Goal: Information Seeking & Learning: Check status

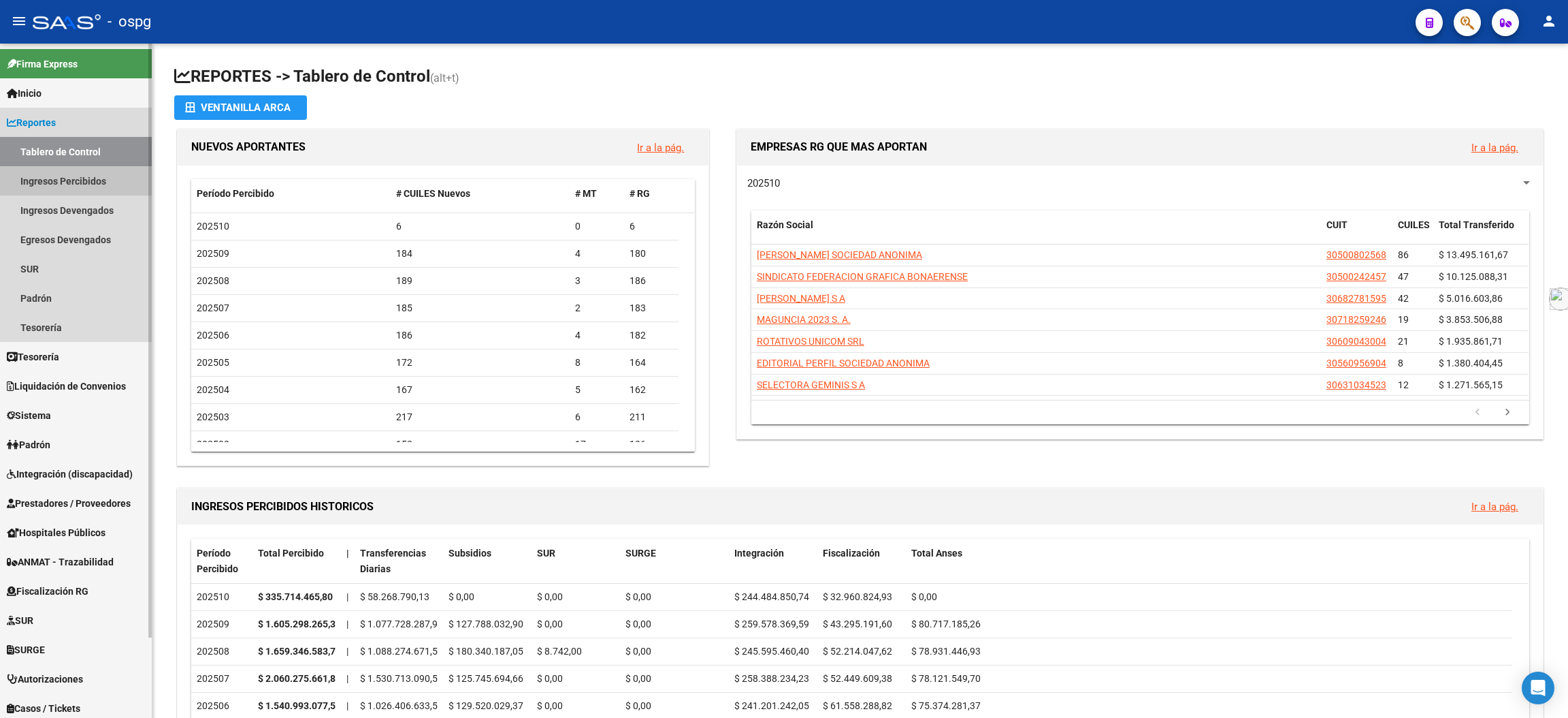
click at [71, 182] on link "Ingresos Percibidos" at bounding box center [75, 181] width 152 height 29
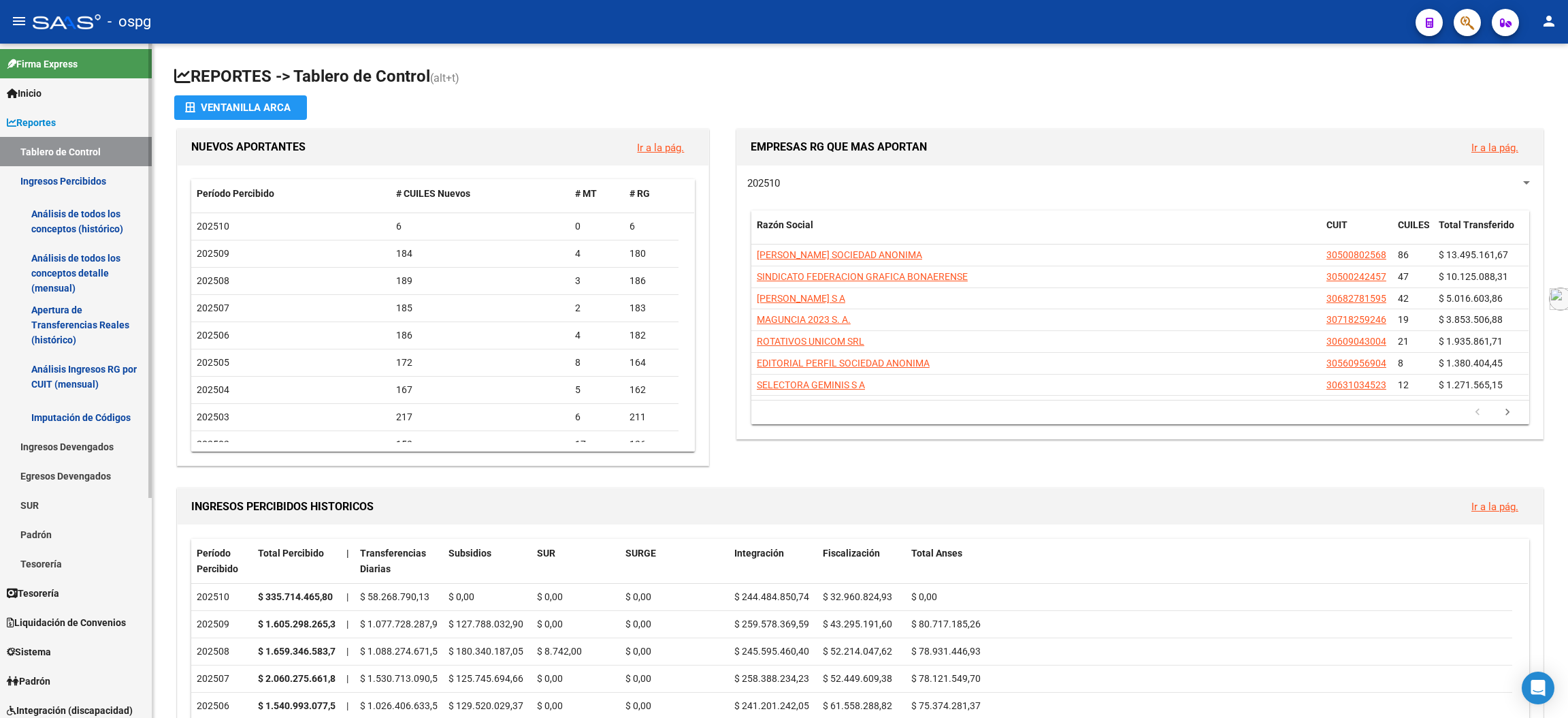
click at [79, 268] on link "Análisis de todos los conceptos detalle (mensual)" at bounding box center [75, 273] width 152 height 52
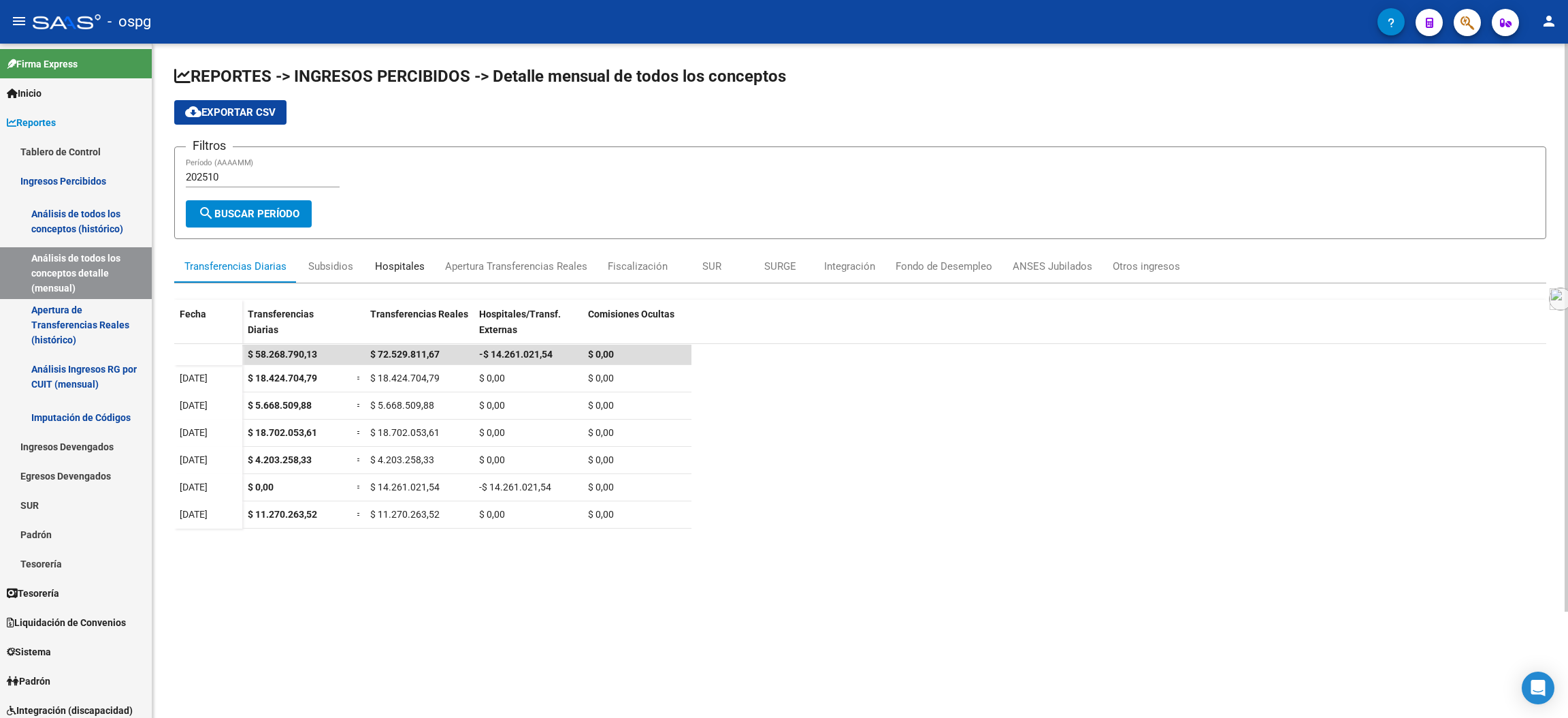
click at [406, 261] on div "Hospitales" at bounding box center [400, 266] width 50 height 15
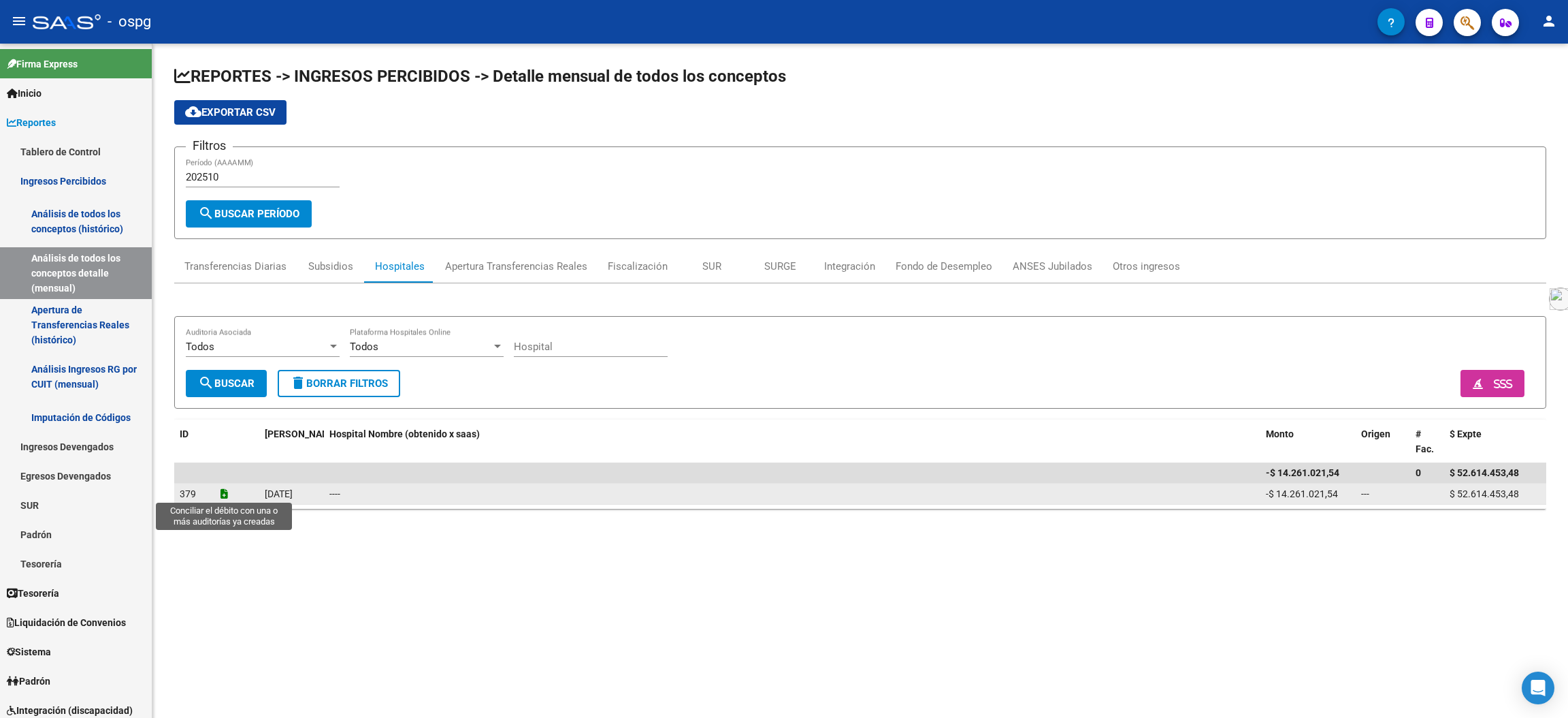
click at [222, 490] on icon at bounding box center [225, 494] width 8 height 10
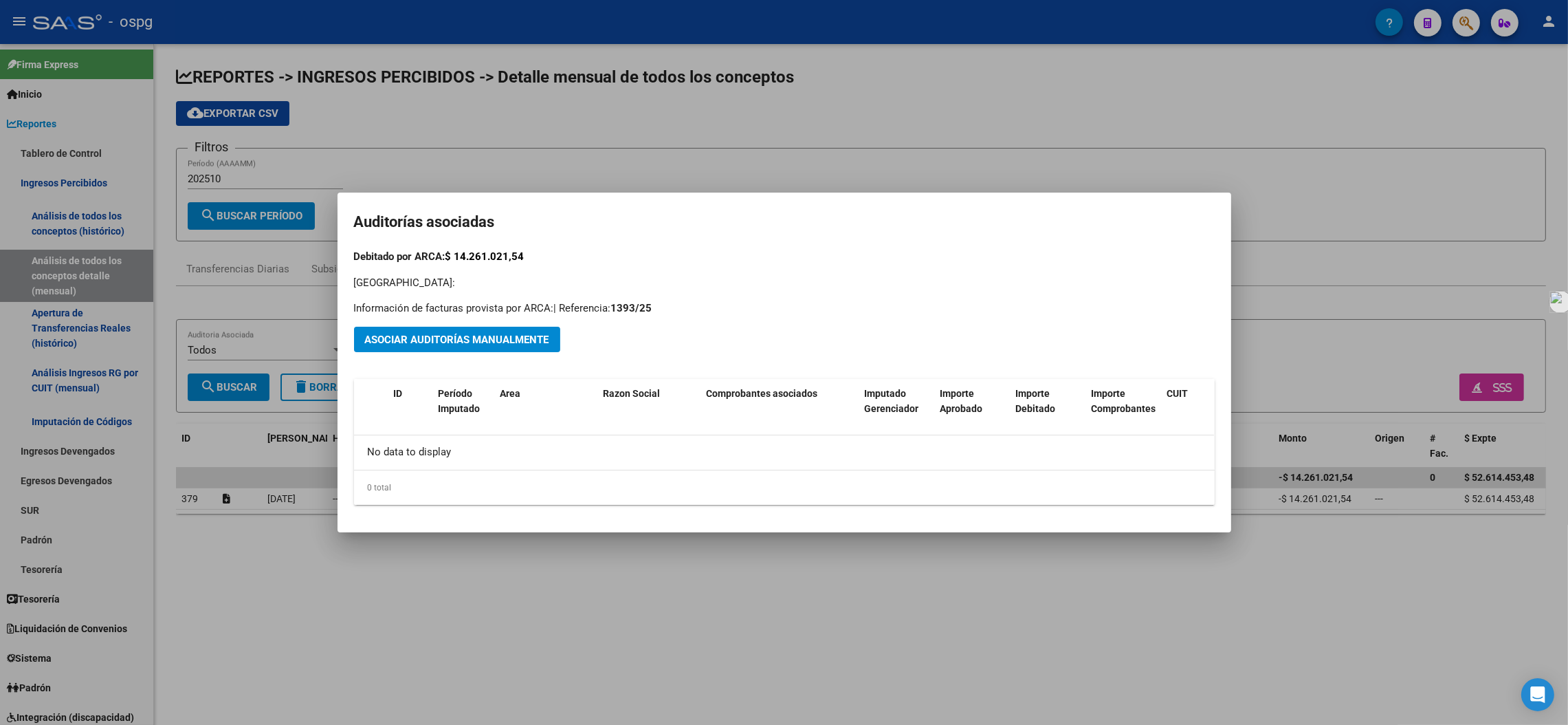
click at [1341, 205] on div at bounding box center [784, 362] width 1568 height 725
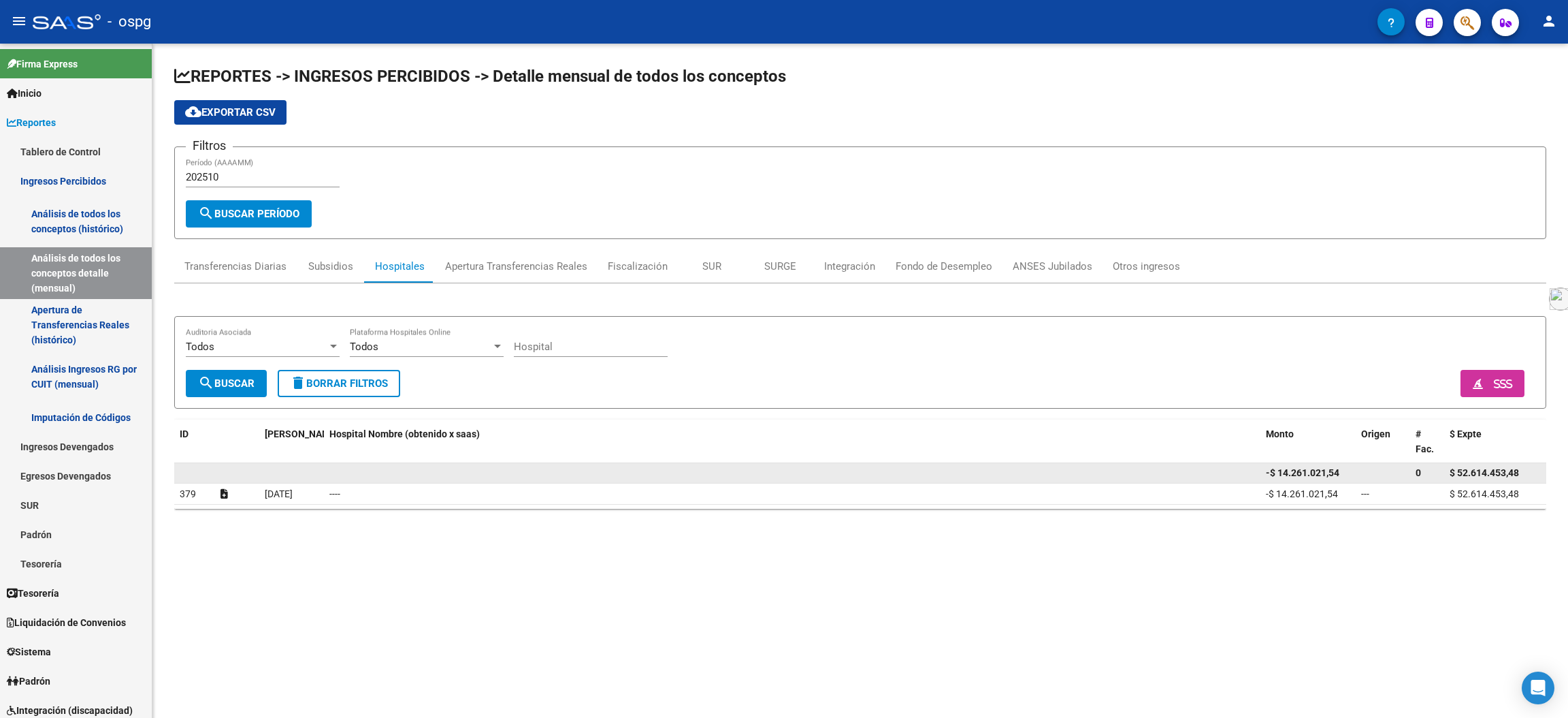
drag, startPoint x: 1455, startPoint y: 470, endPoint x: 1533, endPoint y: 470, distance: 78.0
click at [1533, 470] on div "-$ 14.261.021,54 0 $ 52.614.453,48" at bounding box center [859, 472] width 1372 height 21
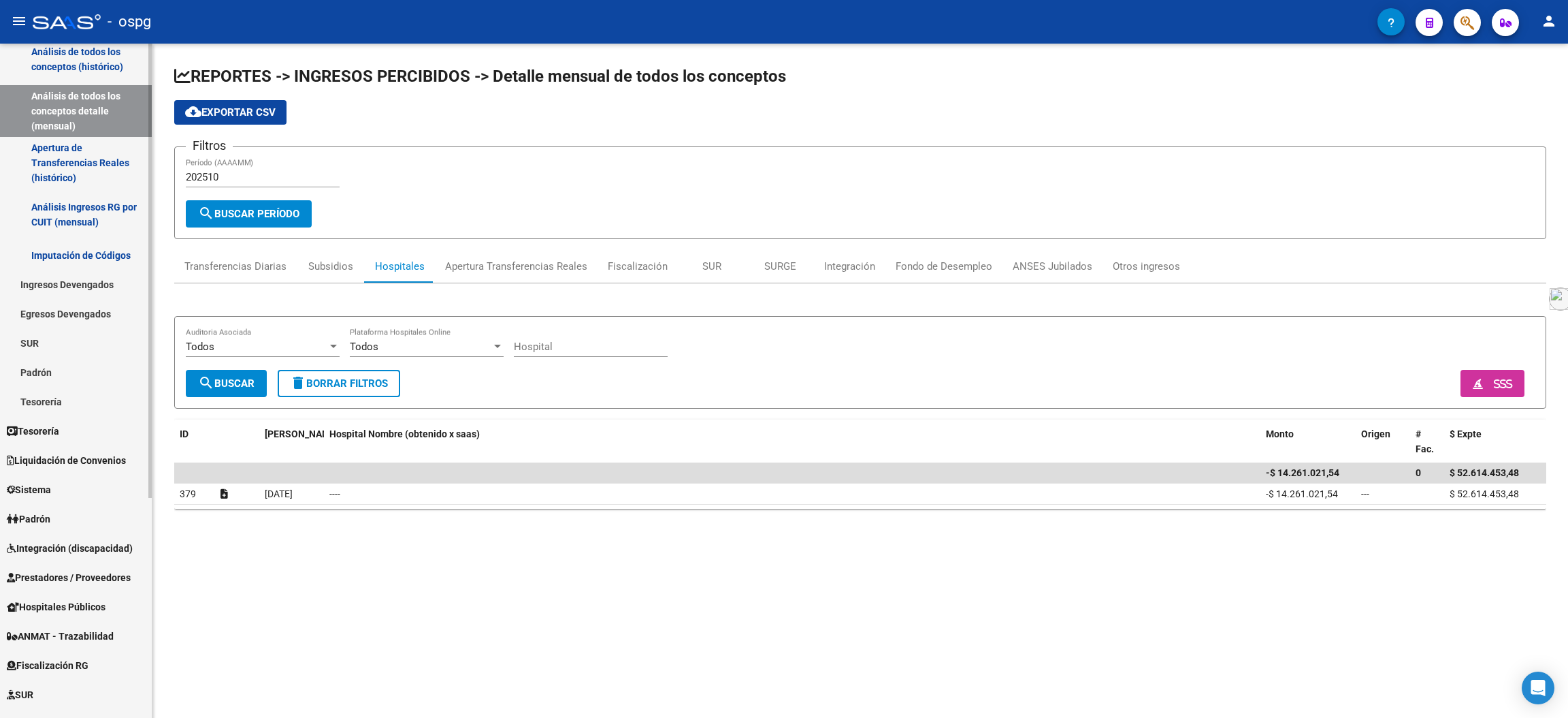
scroll to position [204, 0]
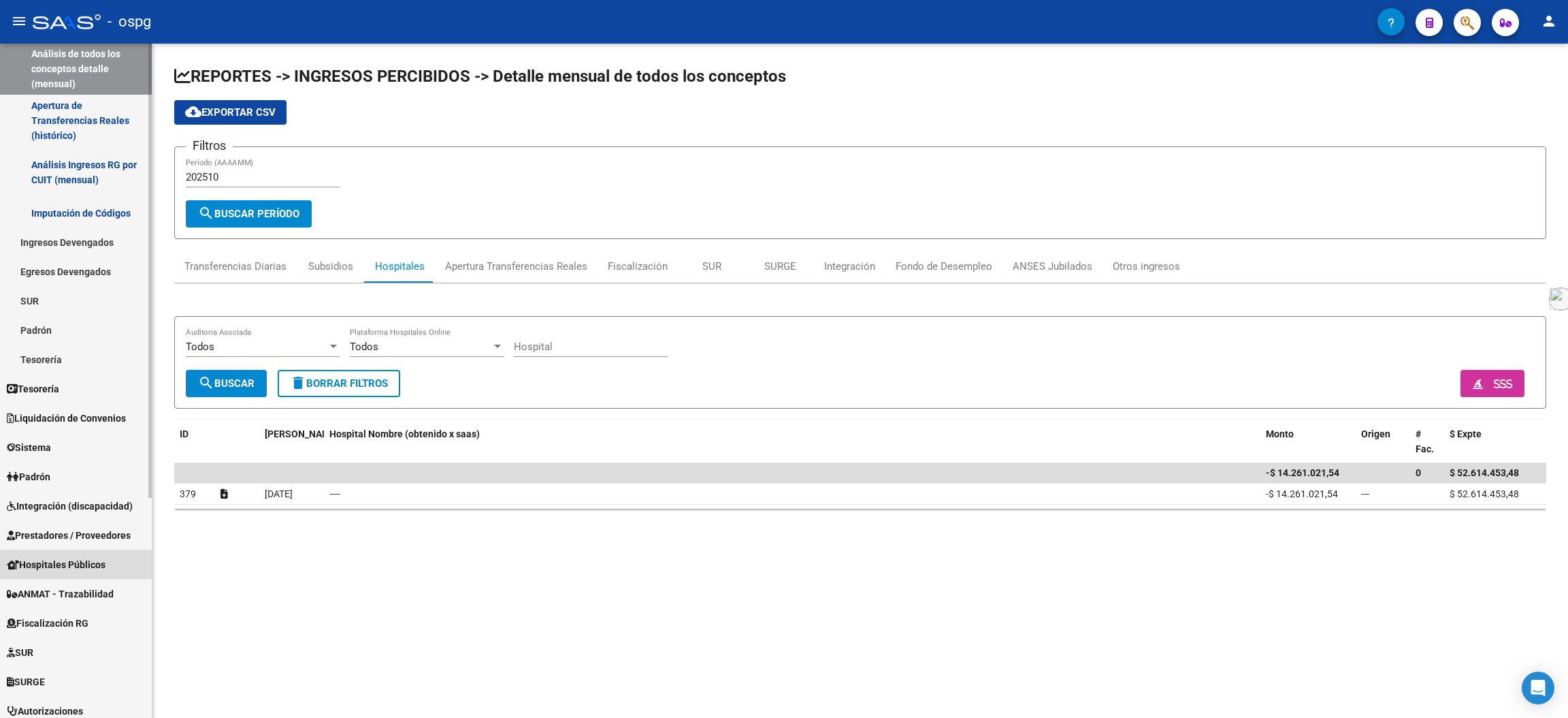
click at [75, 565] on span "Hospitales Públicos" at bounding box center [56, 563] width 99 height 15
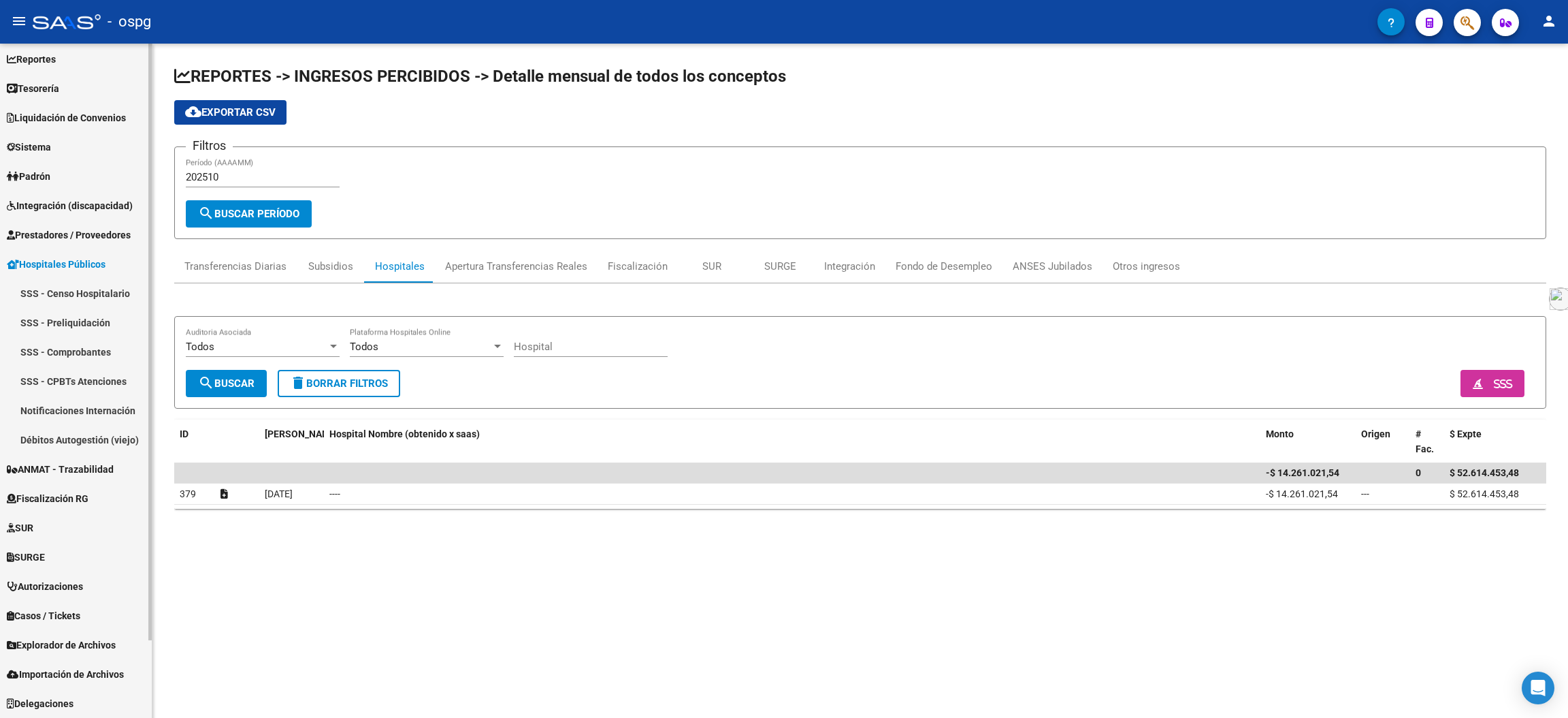
scroll to position [62, 0]
click at [88, 241] on span "Prestadores / Proveedores" at bounding box center [68, 236] width 124 height 15
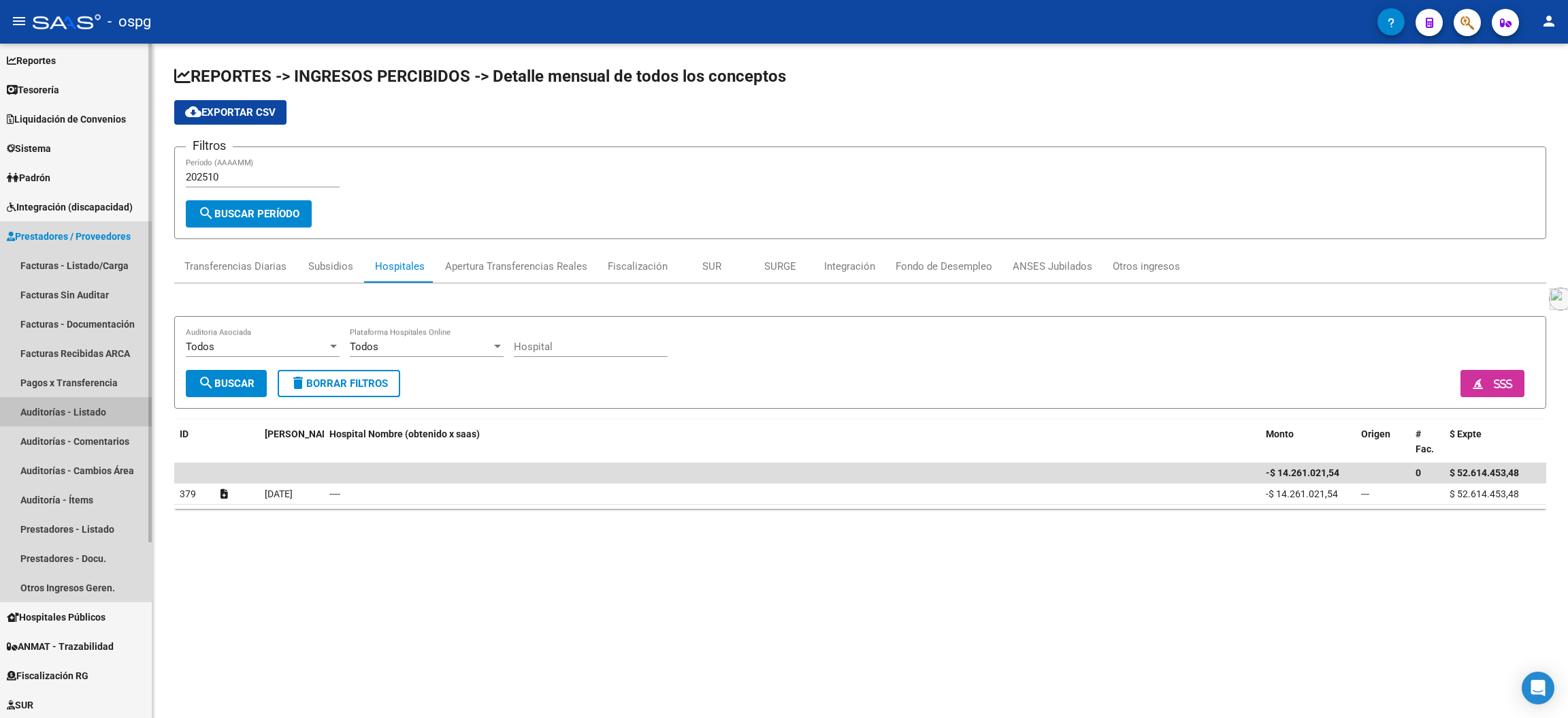
click at [89, 411] on link "Auditorías - Listado" at bounding box center [75, 412] width 152 height 29
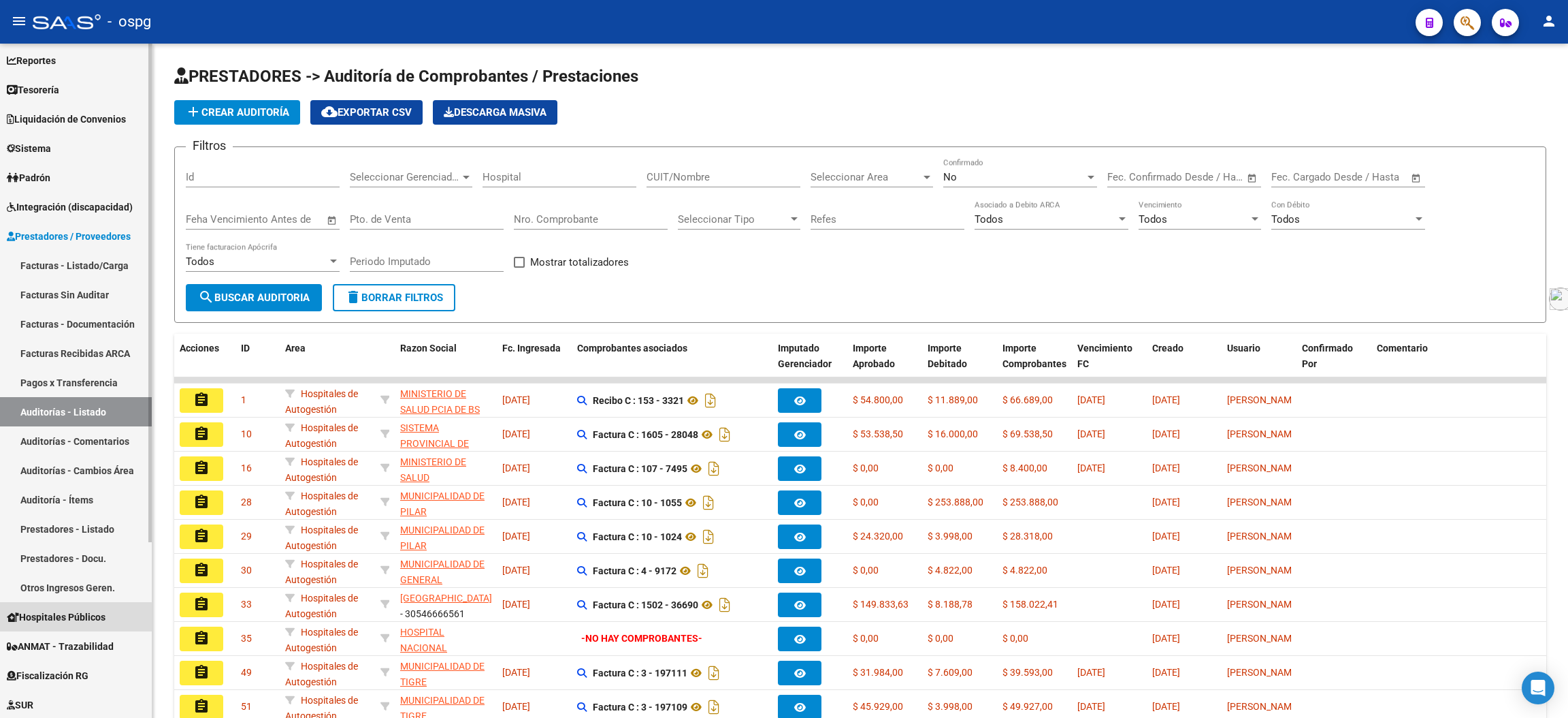
click at [60, 618] on span "Hospitales Públicos" at bounding box center [56, 616] width 99 height 15
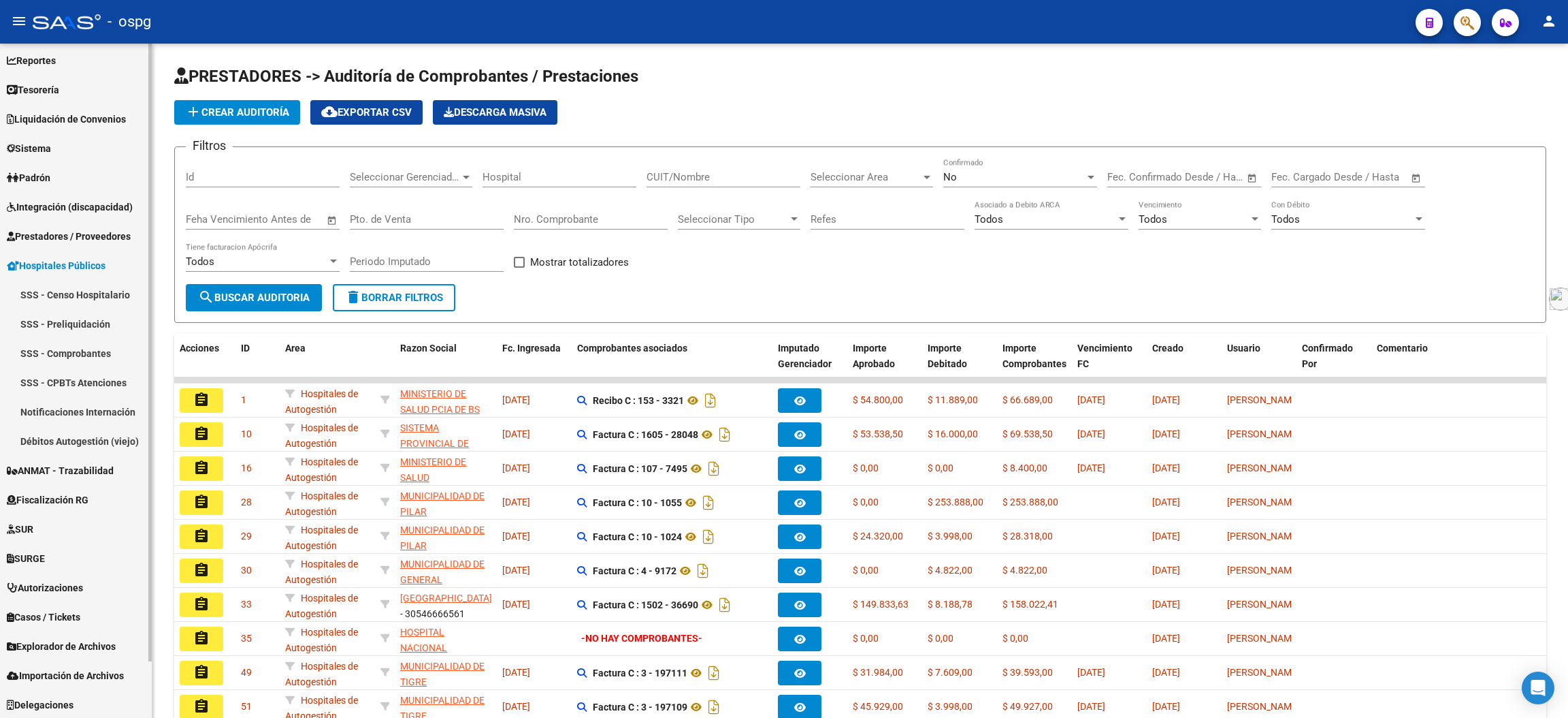
click at [96, 353] on link "SSS - Comprobantes" at bounding box center [75, 353] width 152 height 29
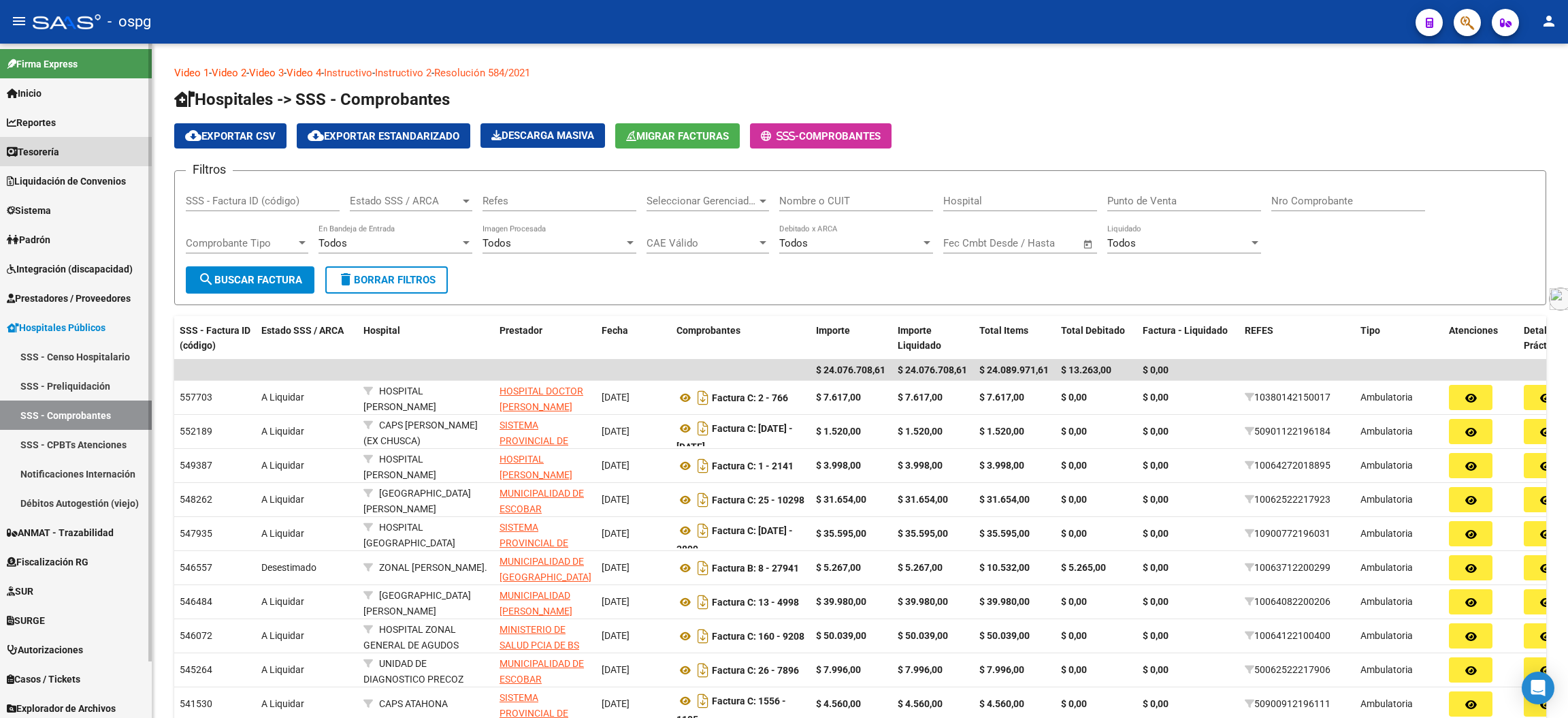
click at [55, 147] on span "Tesorería" at bounding box center [33, 152] width 53 height 15
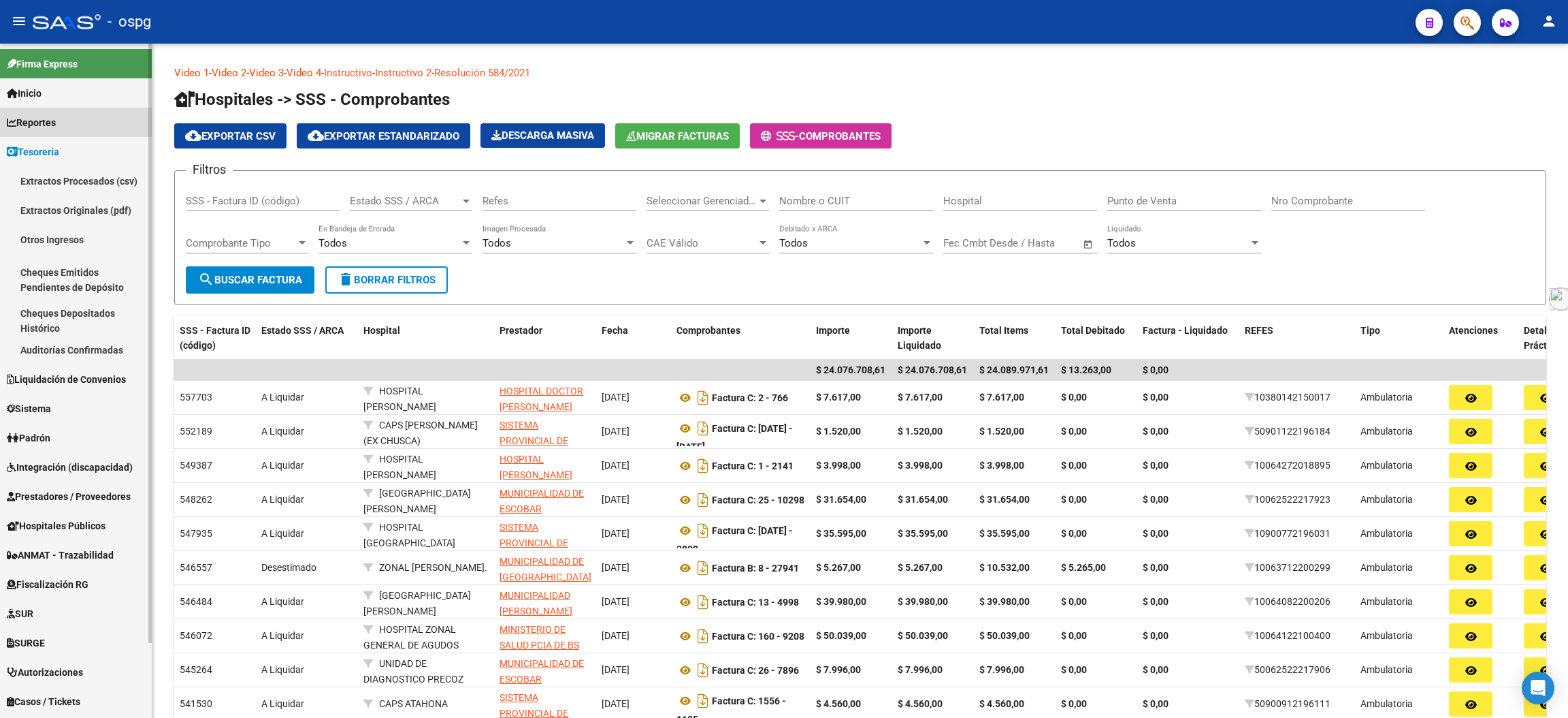
click at [56, 122] on span "Reportes" at bounding box center [31, 122] width 49 height 15
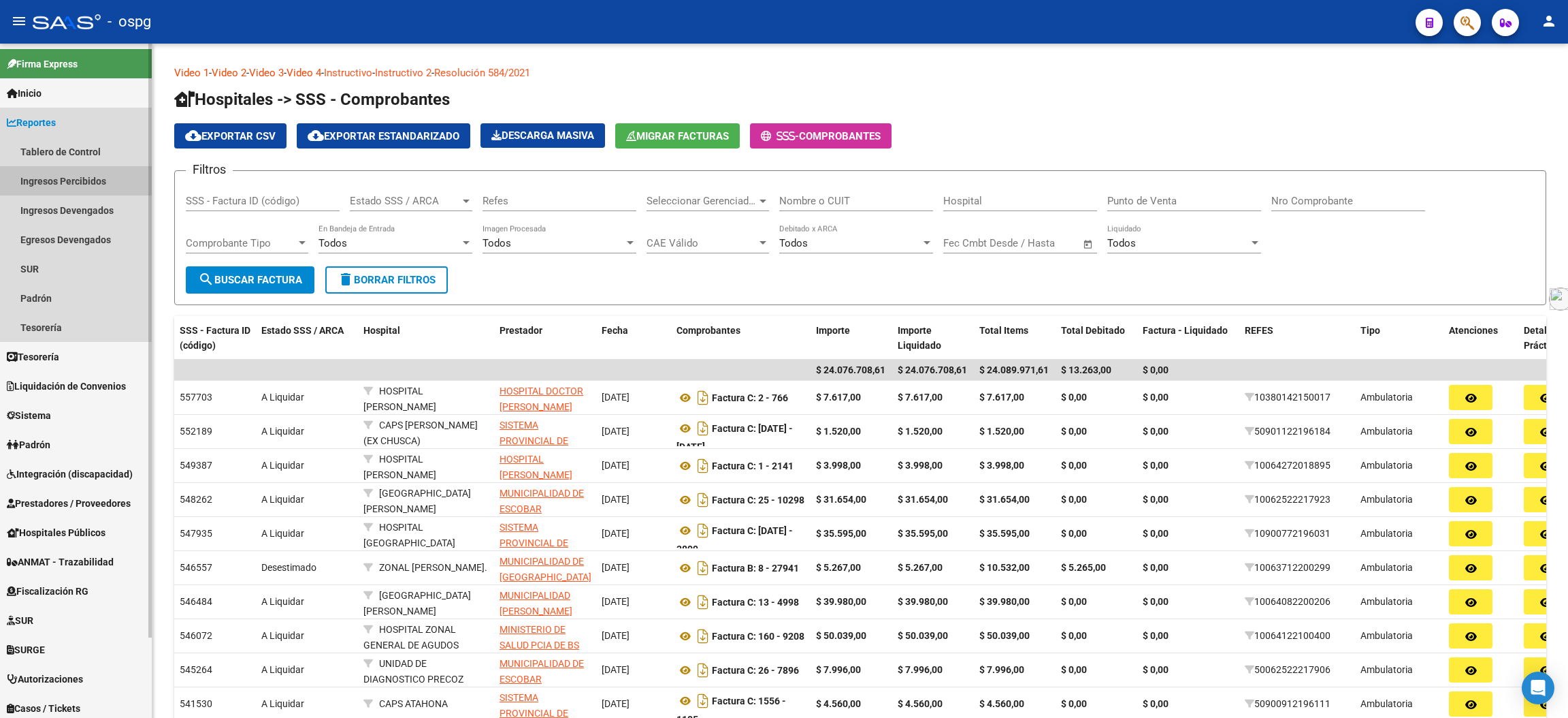
click at [88, 180] on link "Ingresos Percibidos" at bounding box center [75, 181] width 152 height 29
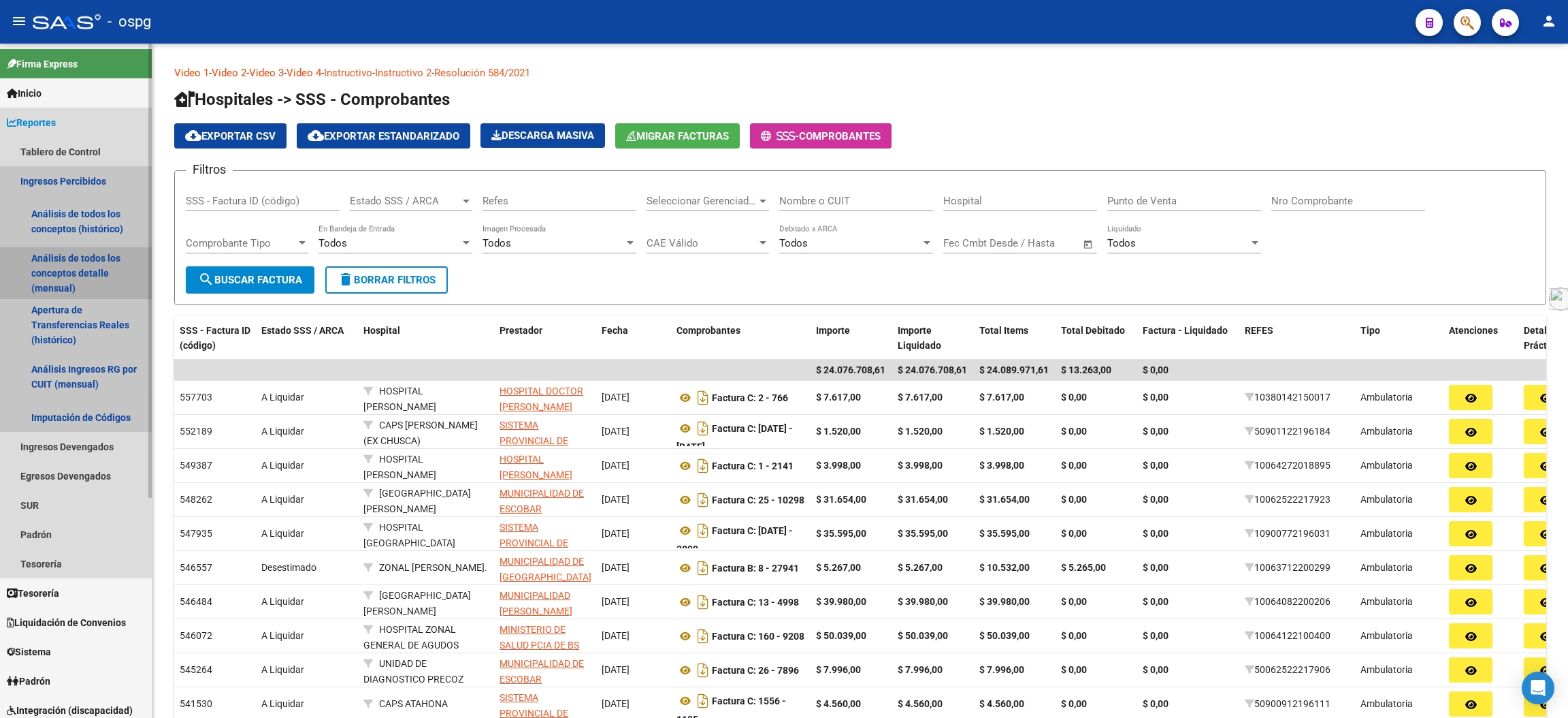
click at [74, 277] on link "Análisis de todos los conceptos detalle (mensual)" at bounding box center [75, 273] width 152 height 52
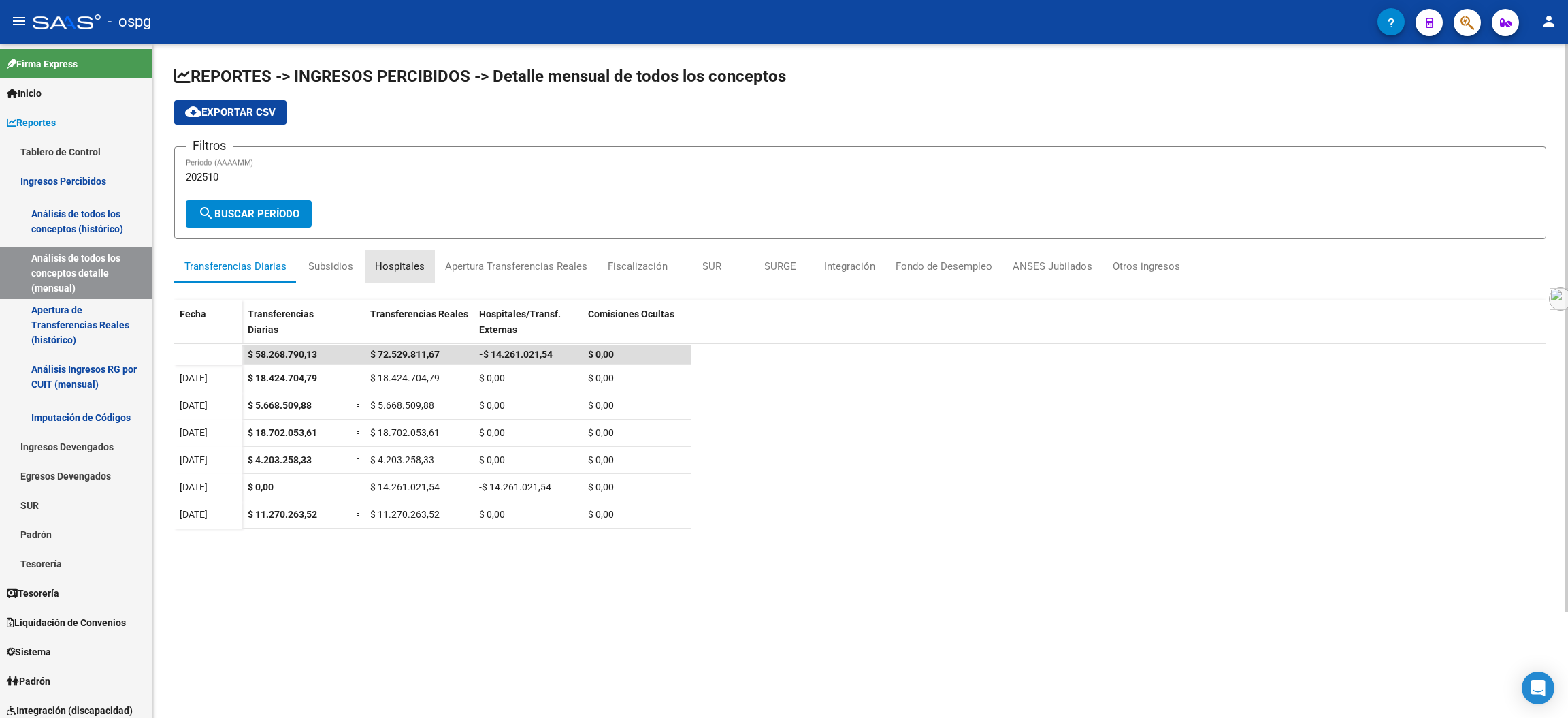
click at [414, 263] on div "Hospitales" at bounding box center [400, 266] width 50 height 15
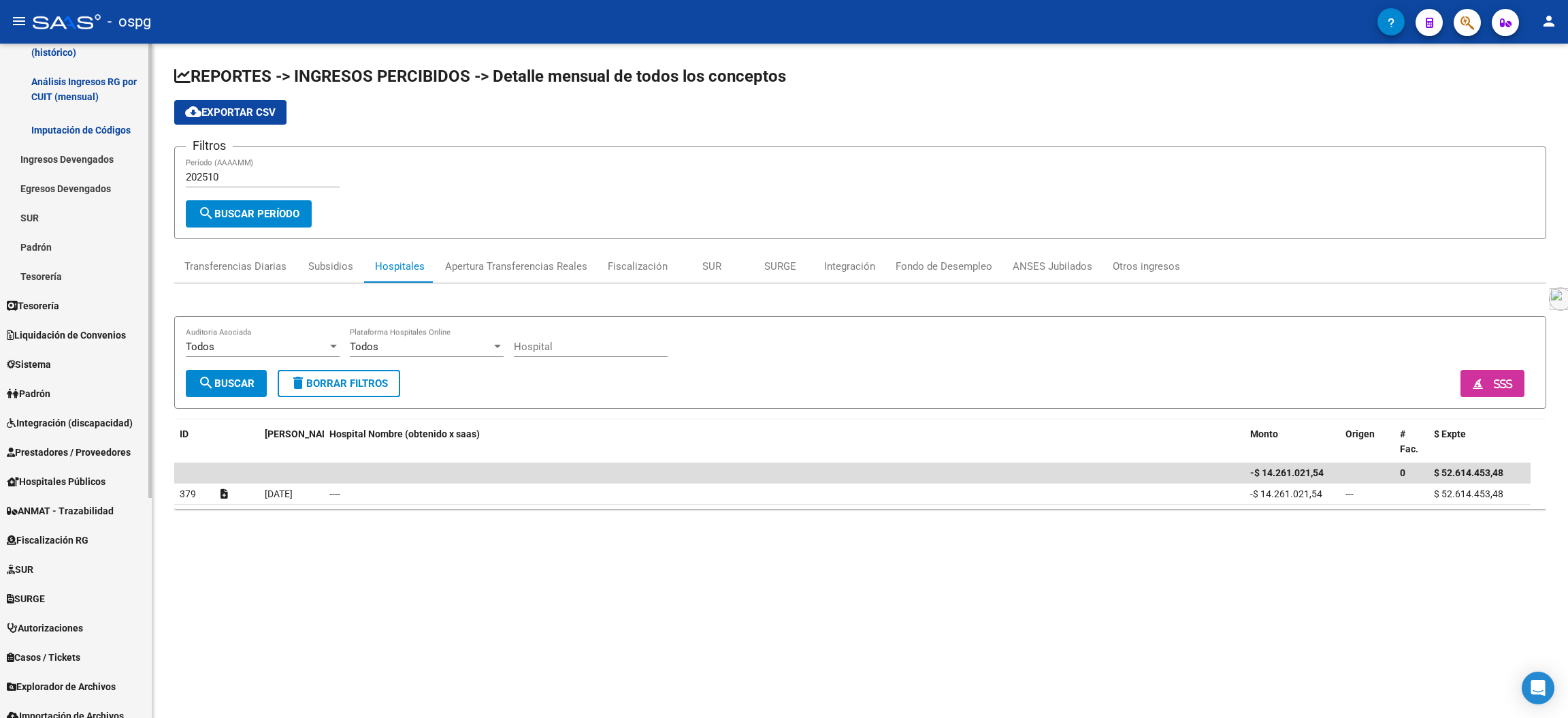
scroll to position [328, 0]
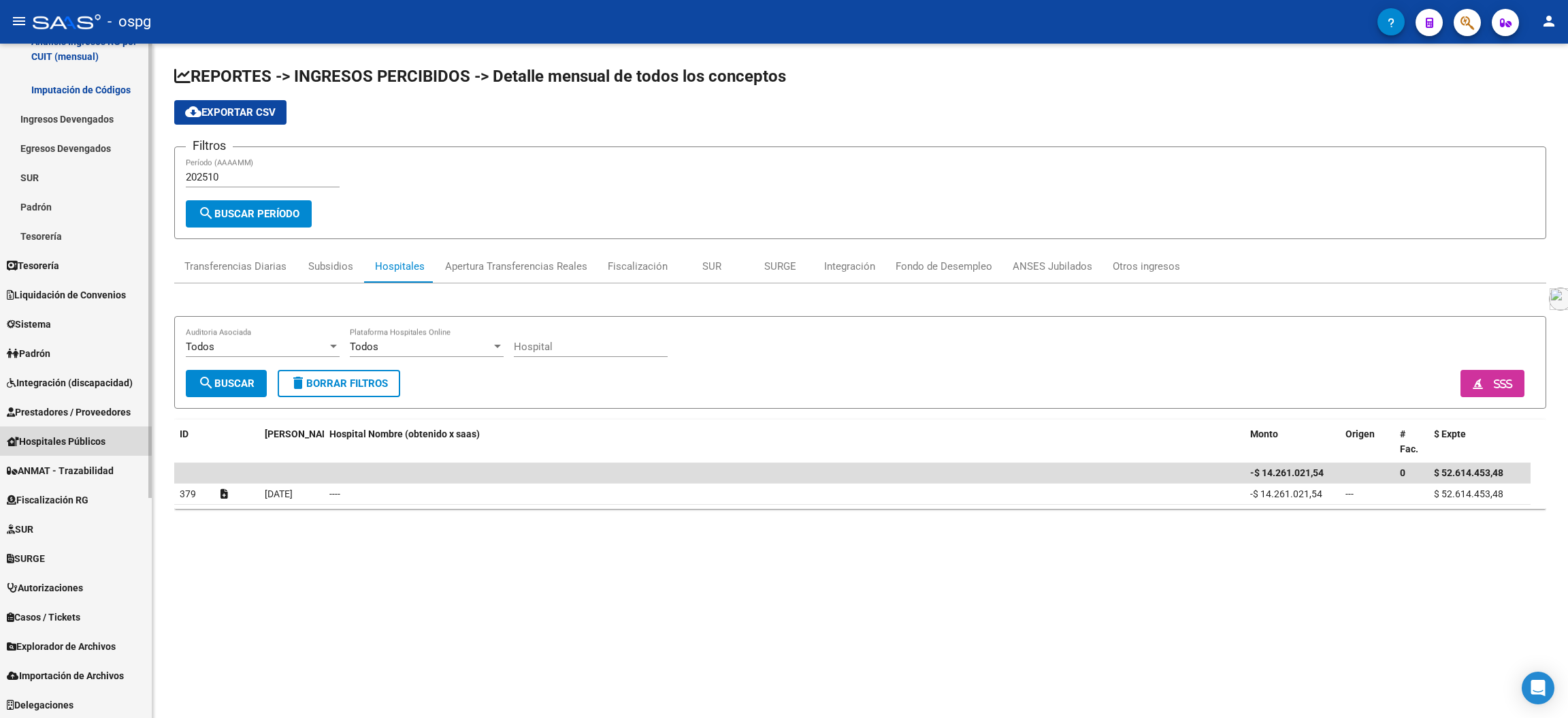
click at [61, 438] on span "Hospitales Públicos" at bounding box center [56, 440] width 99 height 15
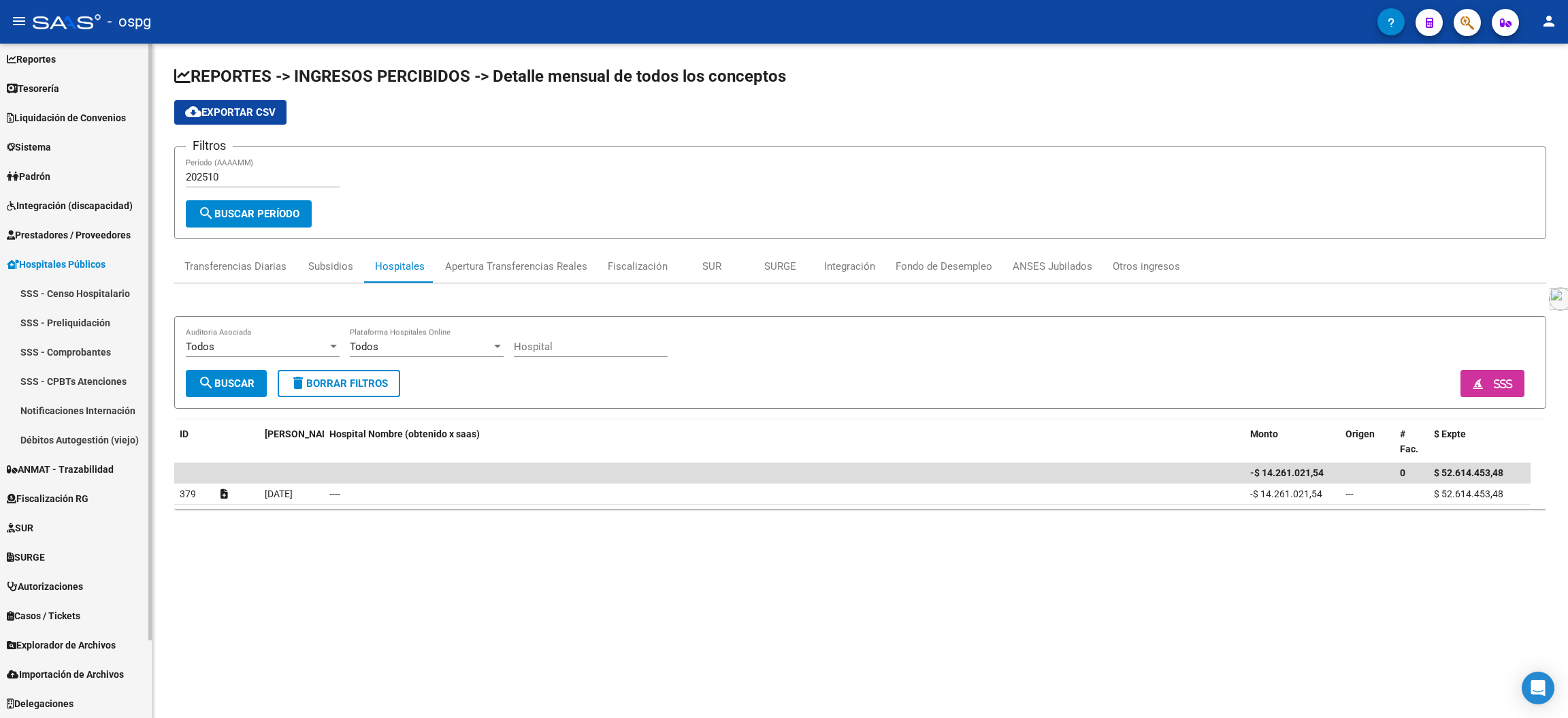
scroll to position [62, 0]
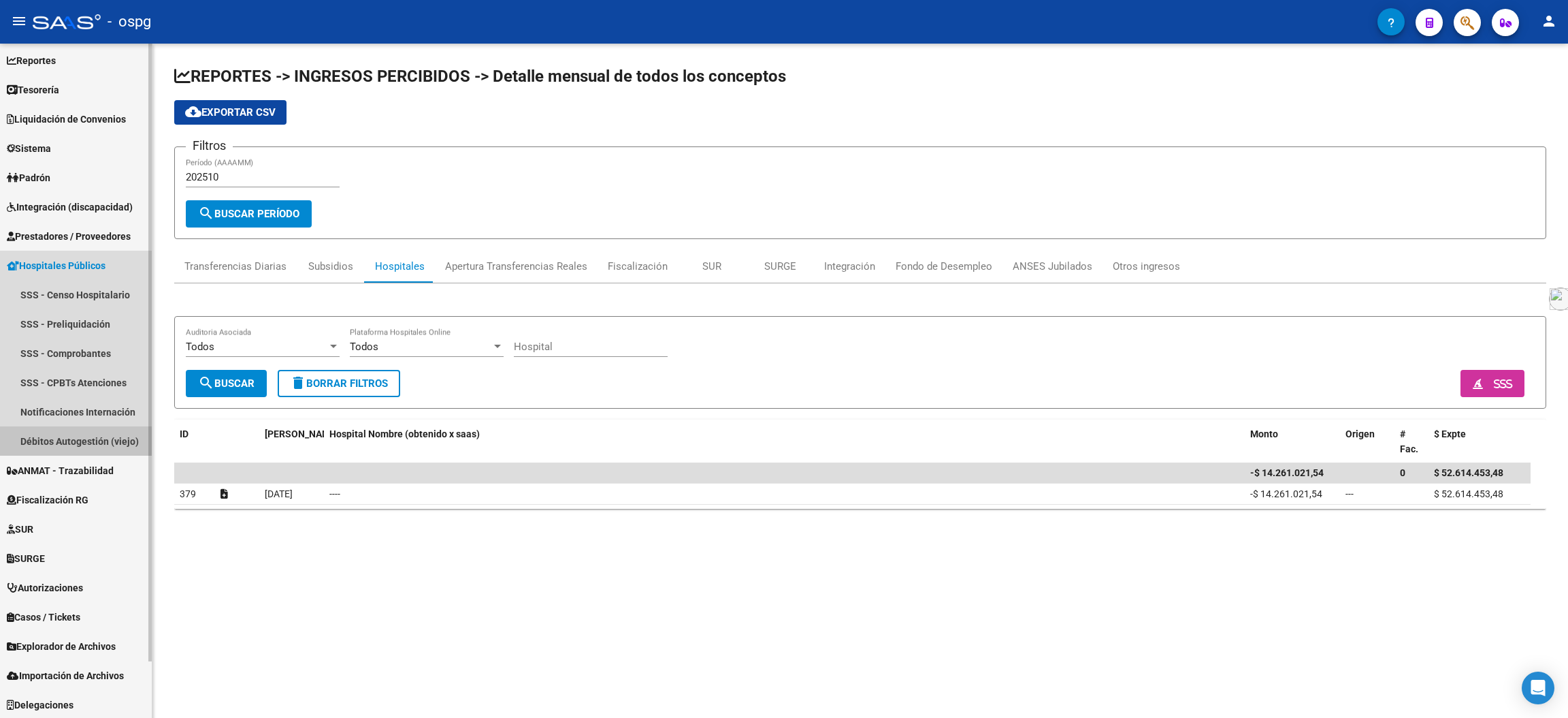
click at [89, 444] on link "Débitos Autogestión (viejo)" at bounding box center [75, 441] width 152 height 29
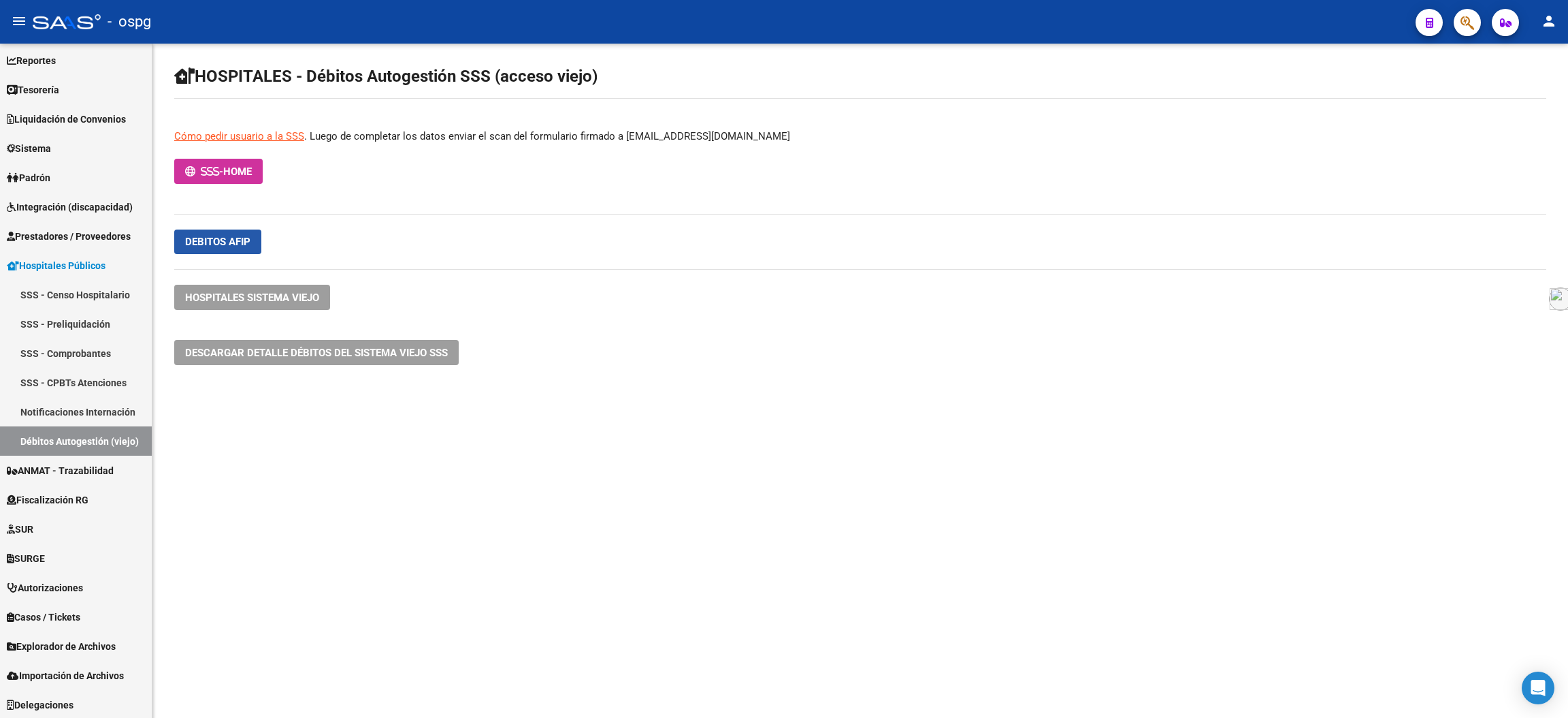
click at [234, 237] on span "Debitos afip" at bounding box center [217, 242] width 65 height 13
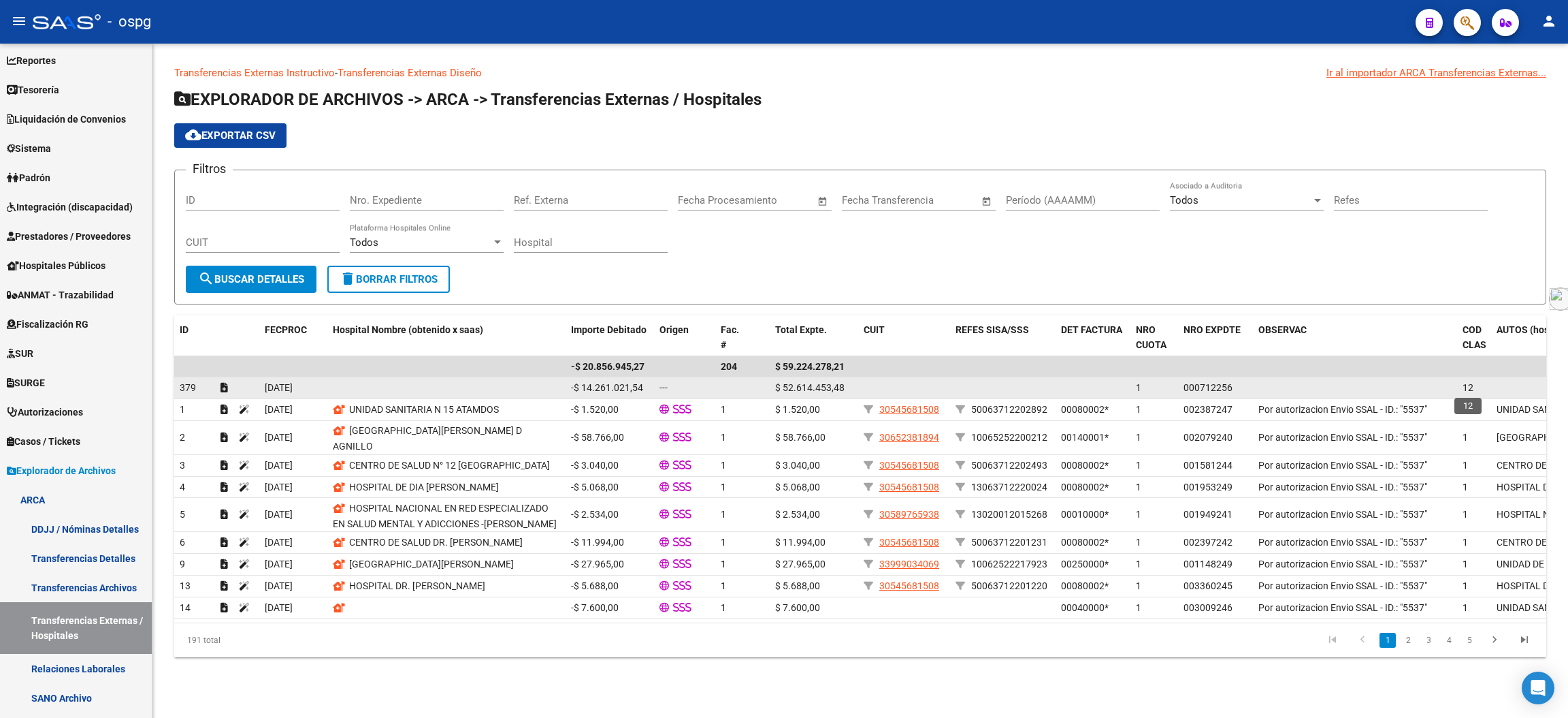
click at [1472, 387] on span "12" at bounding box center [1467, 387] width 11 height 11
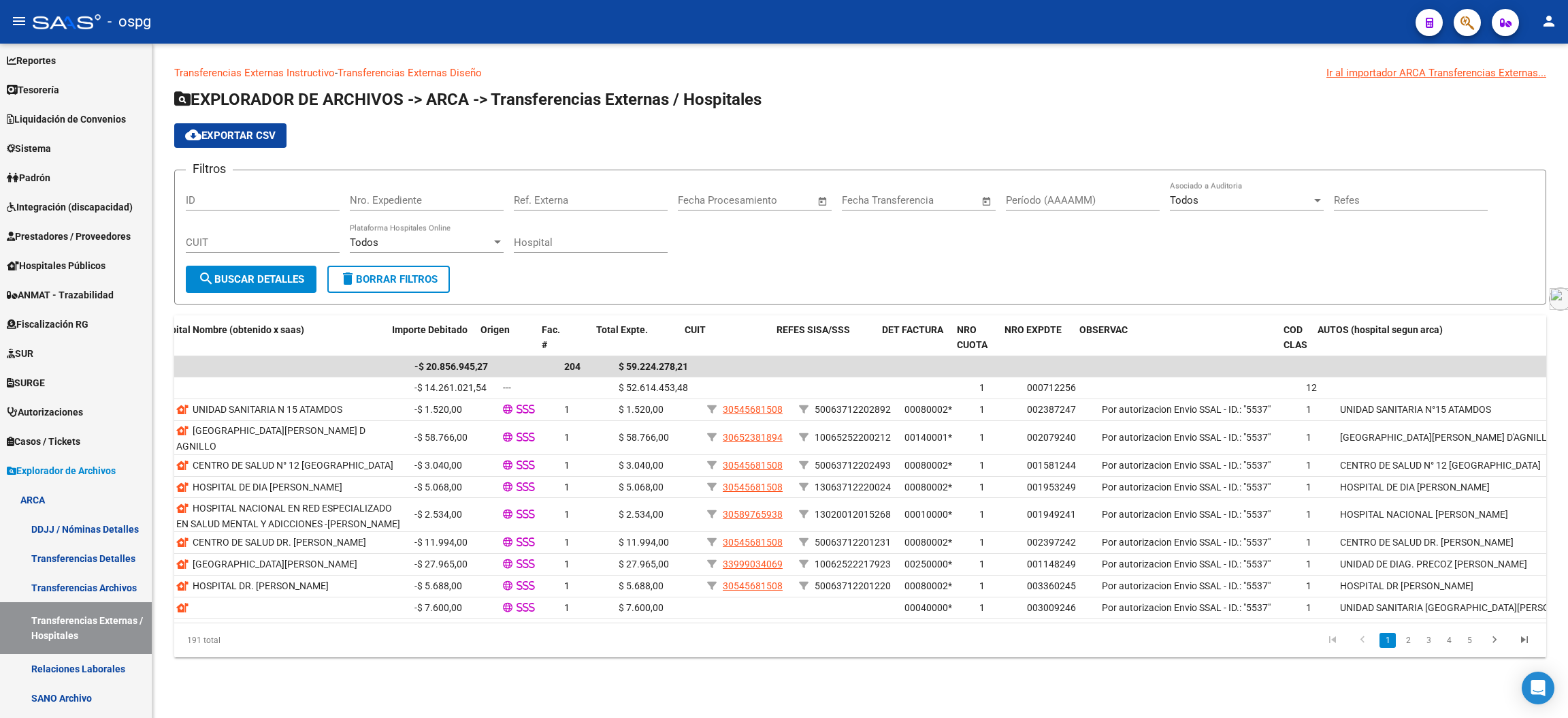
scroll to position [0, 204]
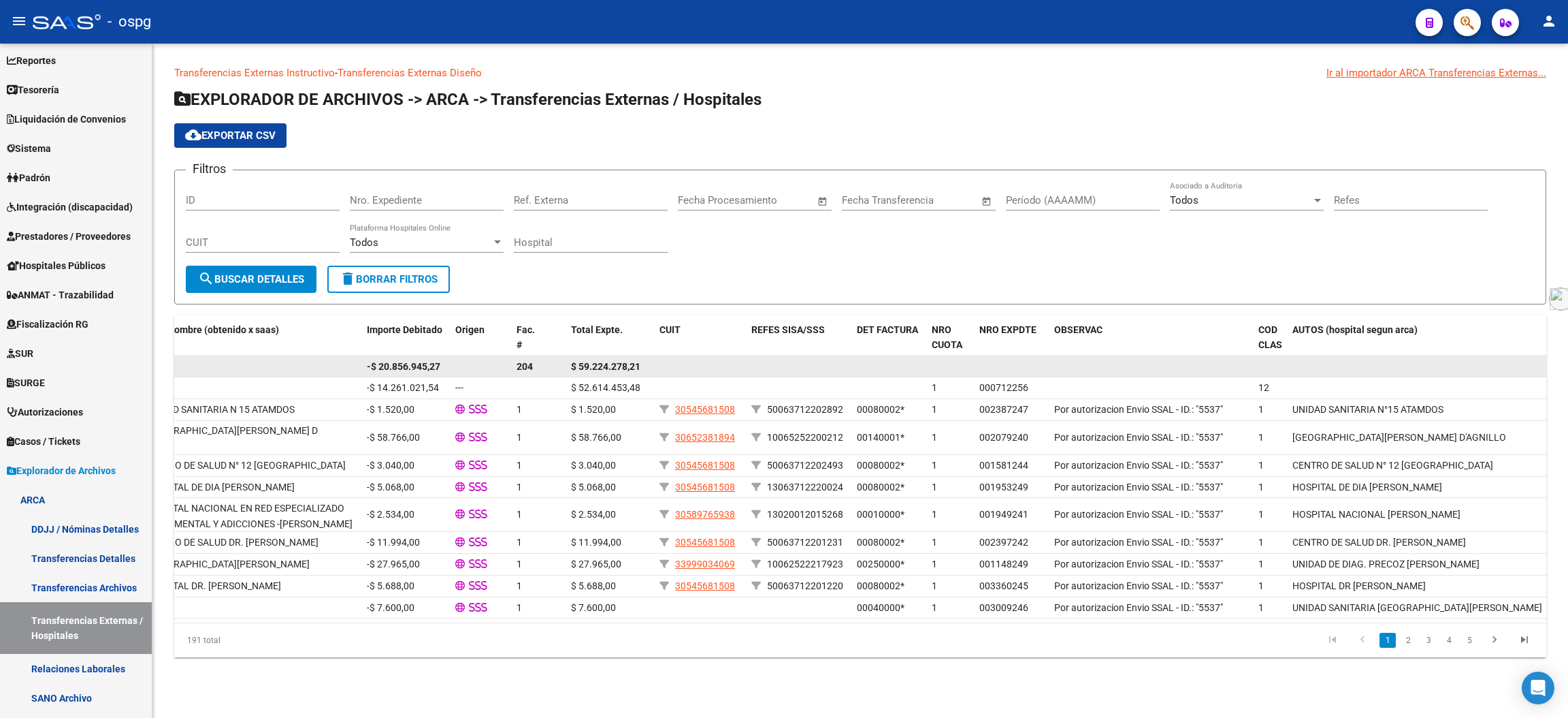
drag, startPoint x: 1018, startPoint y: 380, endPoint x: 987, endPoint y: 375, distance: 31.4
click at [987, 375] on datatable-scroller "-$ 20.856.945,27 204 $ 59.224.278,21 379 [DATE] -$ 14.261.021,54 --- $ 52.614.4…" at bounding box center [655, 487] width 1372 height 263
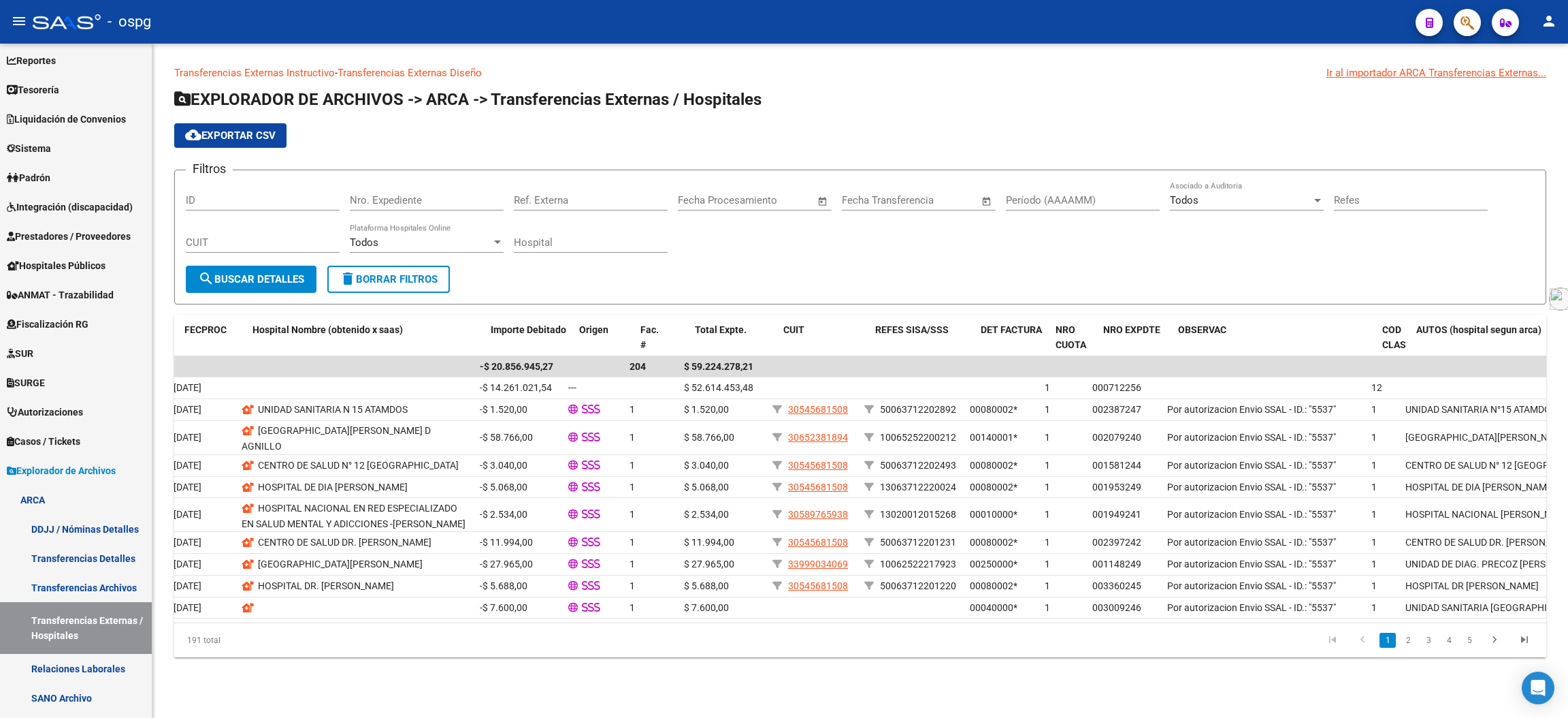
scroll to position [0, 79]
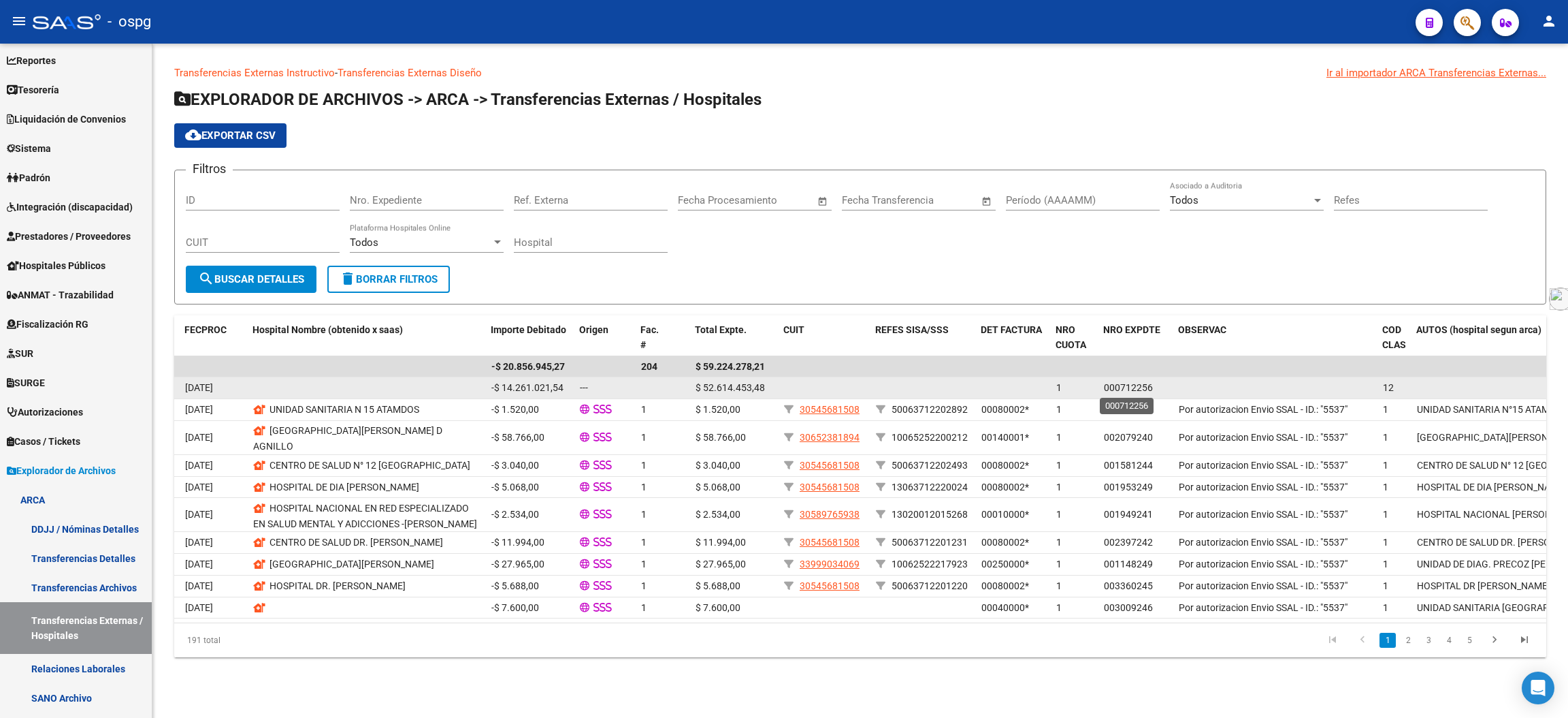
click at [1149, 383] on span "000712256" at bounding box center [1128, 387] width 49 height 11
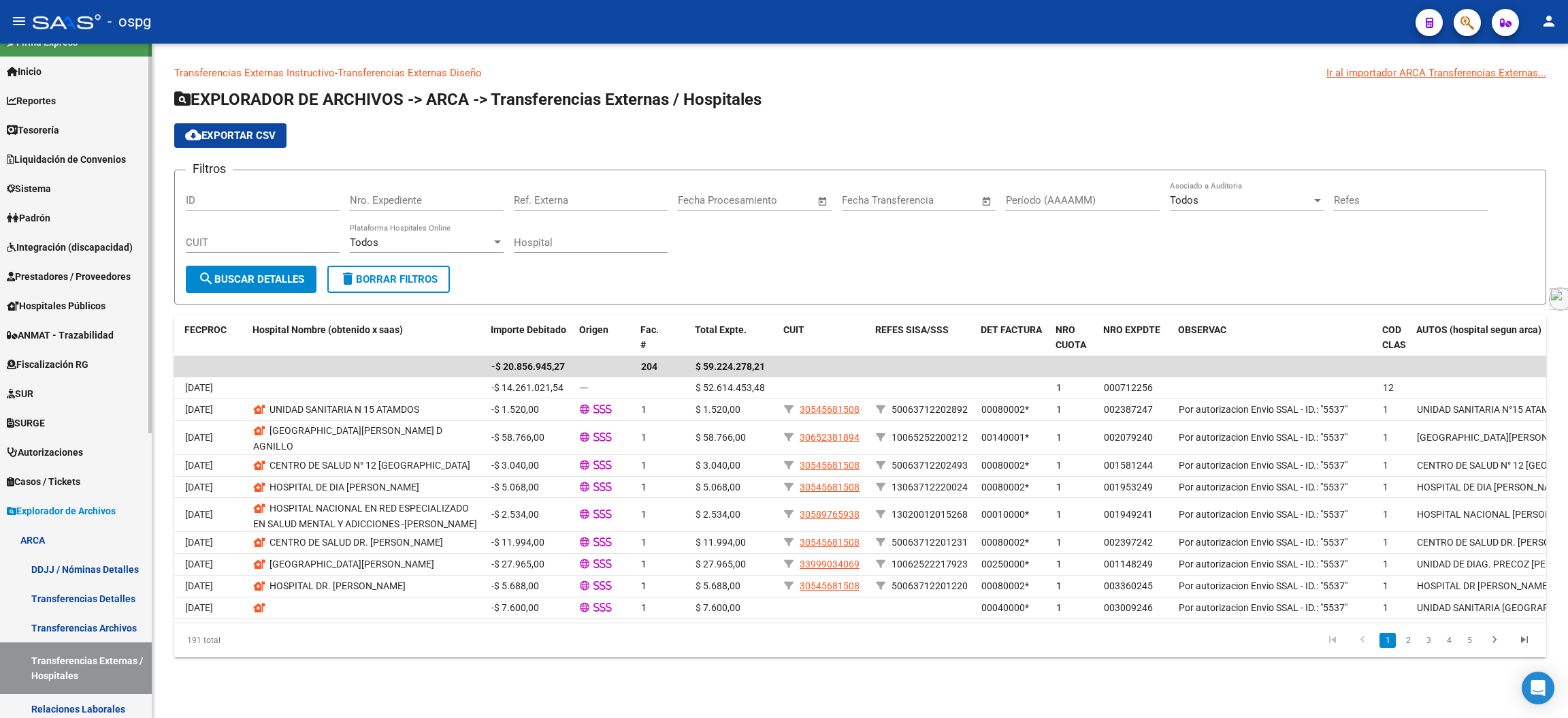
scroll to position [0, 0]
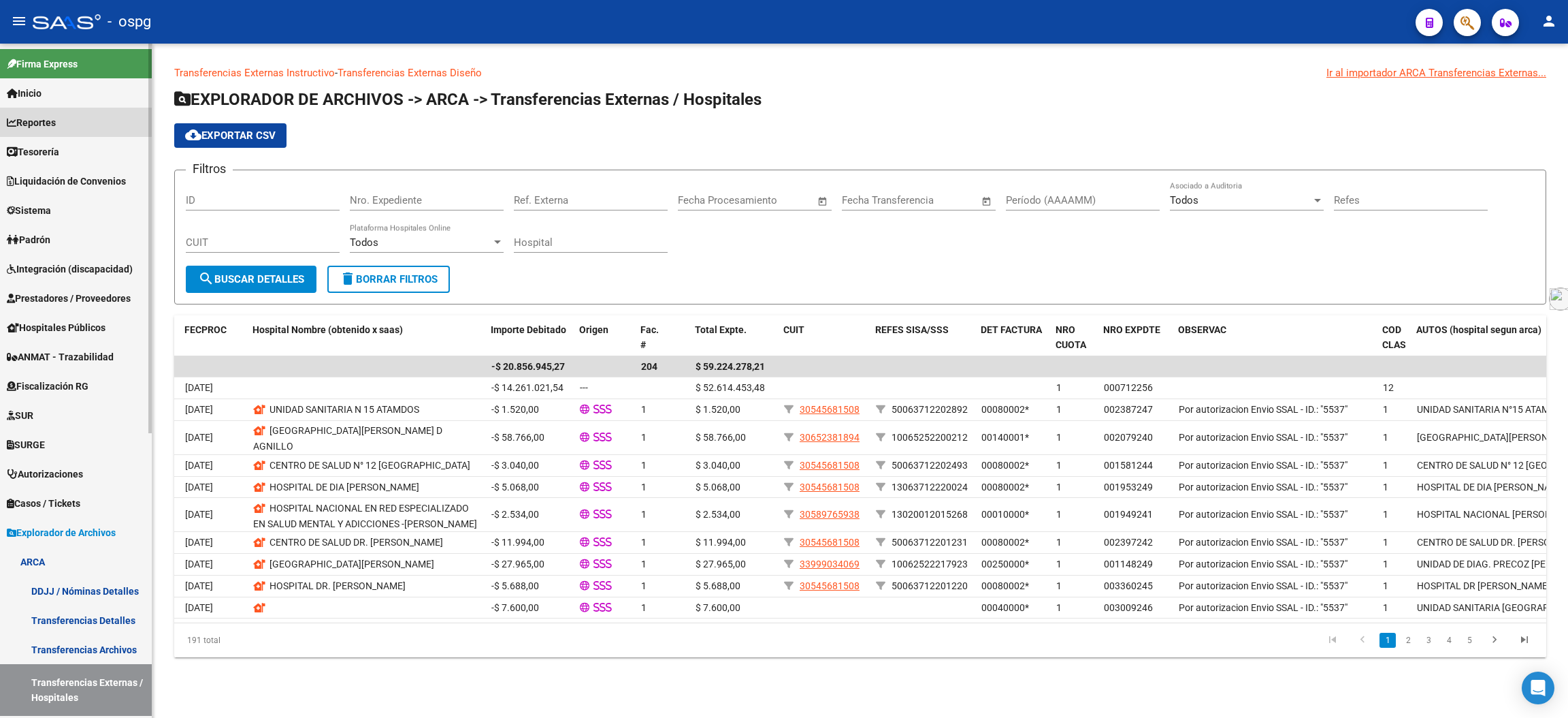
click at [56, 117] on span "Reportes" at bounding box center [31, 122] width 49 height 15
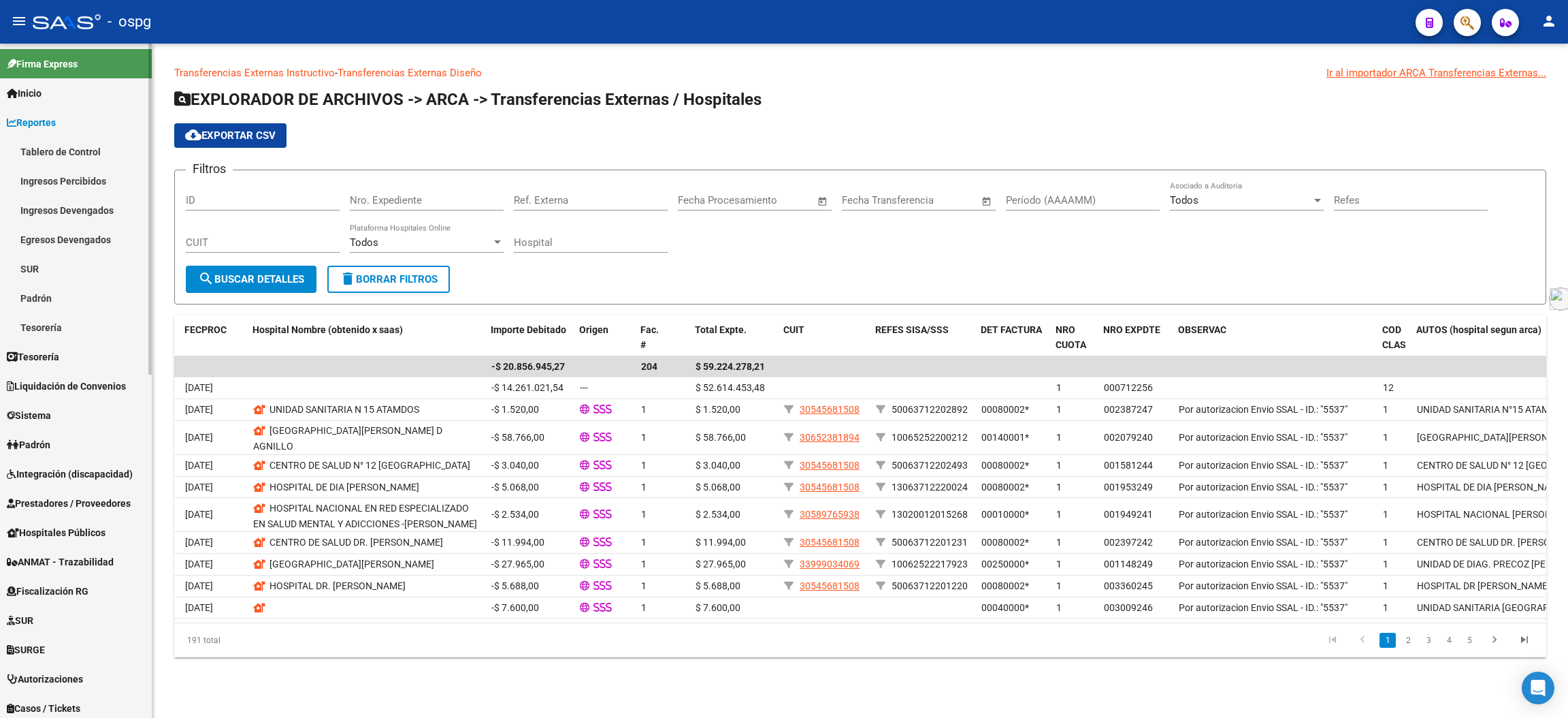
click at [43, 329] on link "Tesorería" at bounding box center [75, 328] width 152 height 29
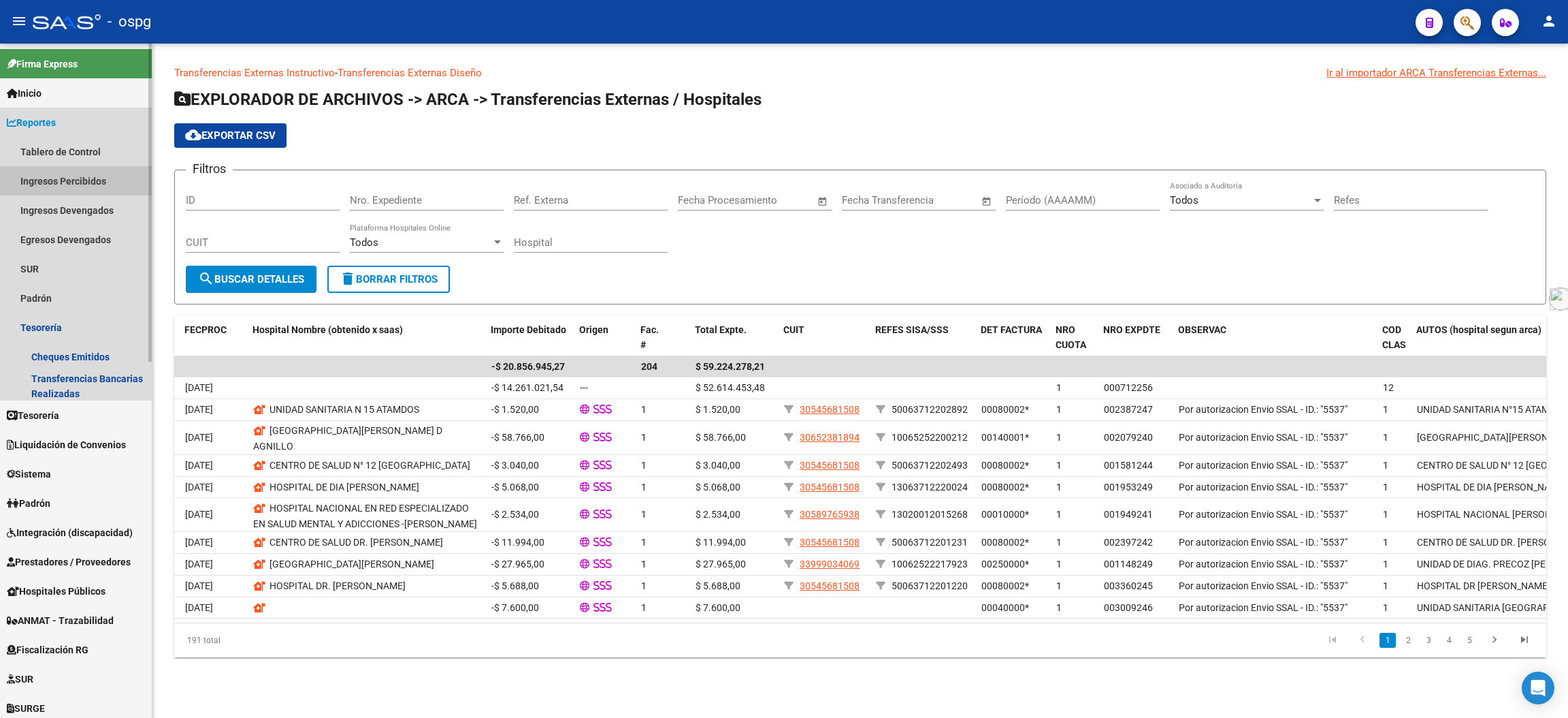
click at [68, 181] on link "Ingresos Percibidos" at bounding box center [75, 181] width 152 height 29
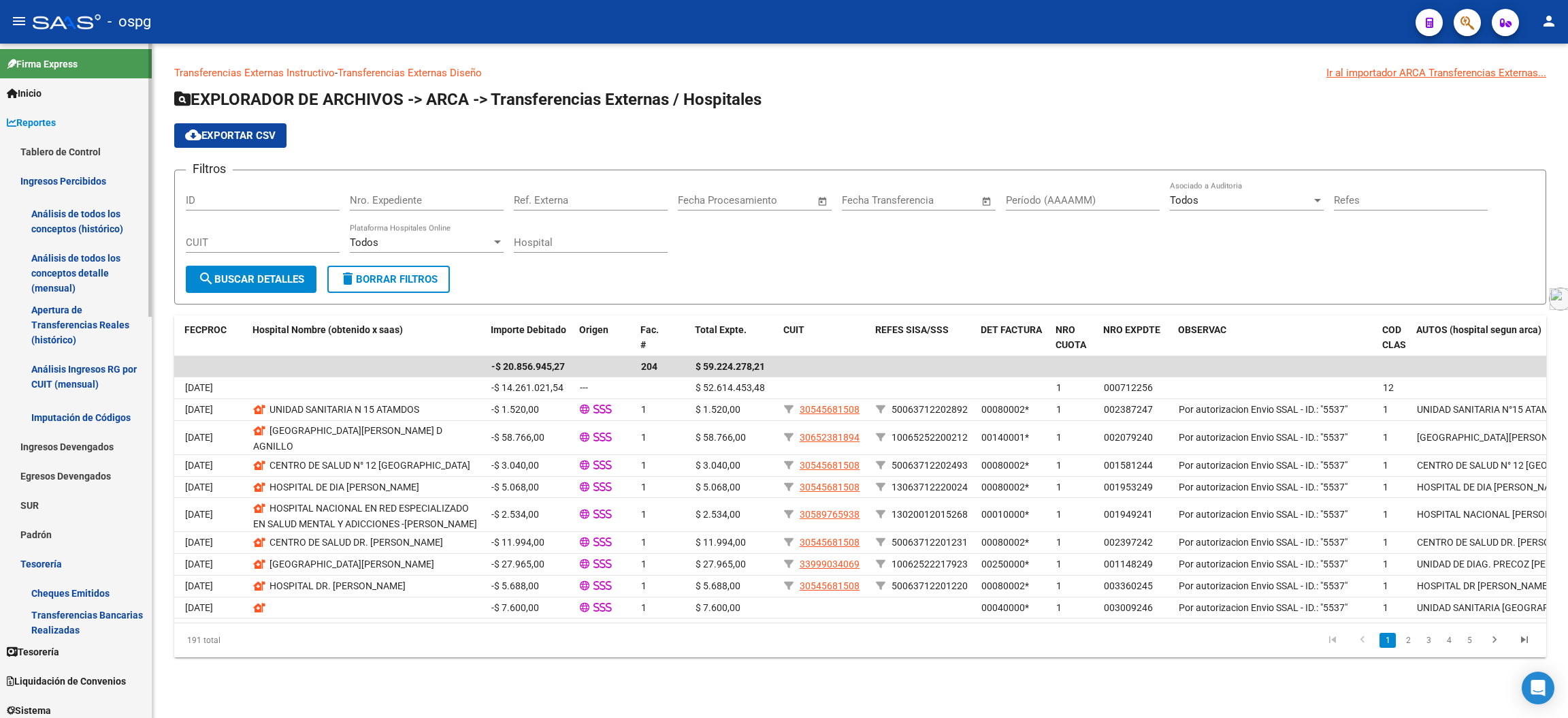
click at [104, 264] on link "Análisis de todos los conceptos detalle (mensual)" at bounding box center [75, 273] width 152 height 52
